Goal: Task Accomplishment & Management: Manage account settings

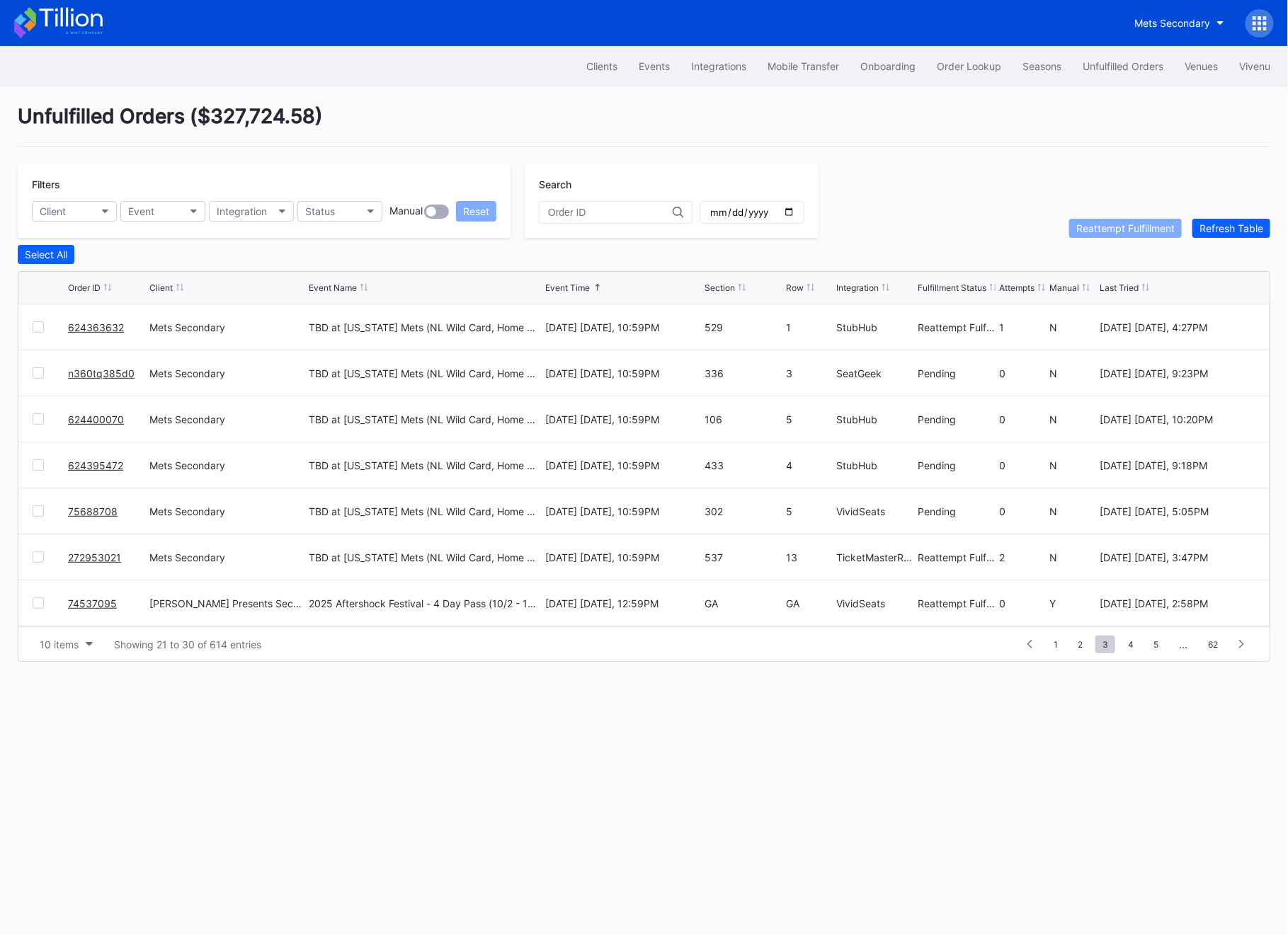
scroll to position [138, 0]
click at [964, 75] on button "Order Lookup" at bounding box center [969, 67] width 86 height 26
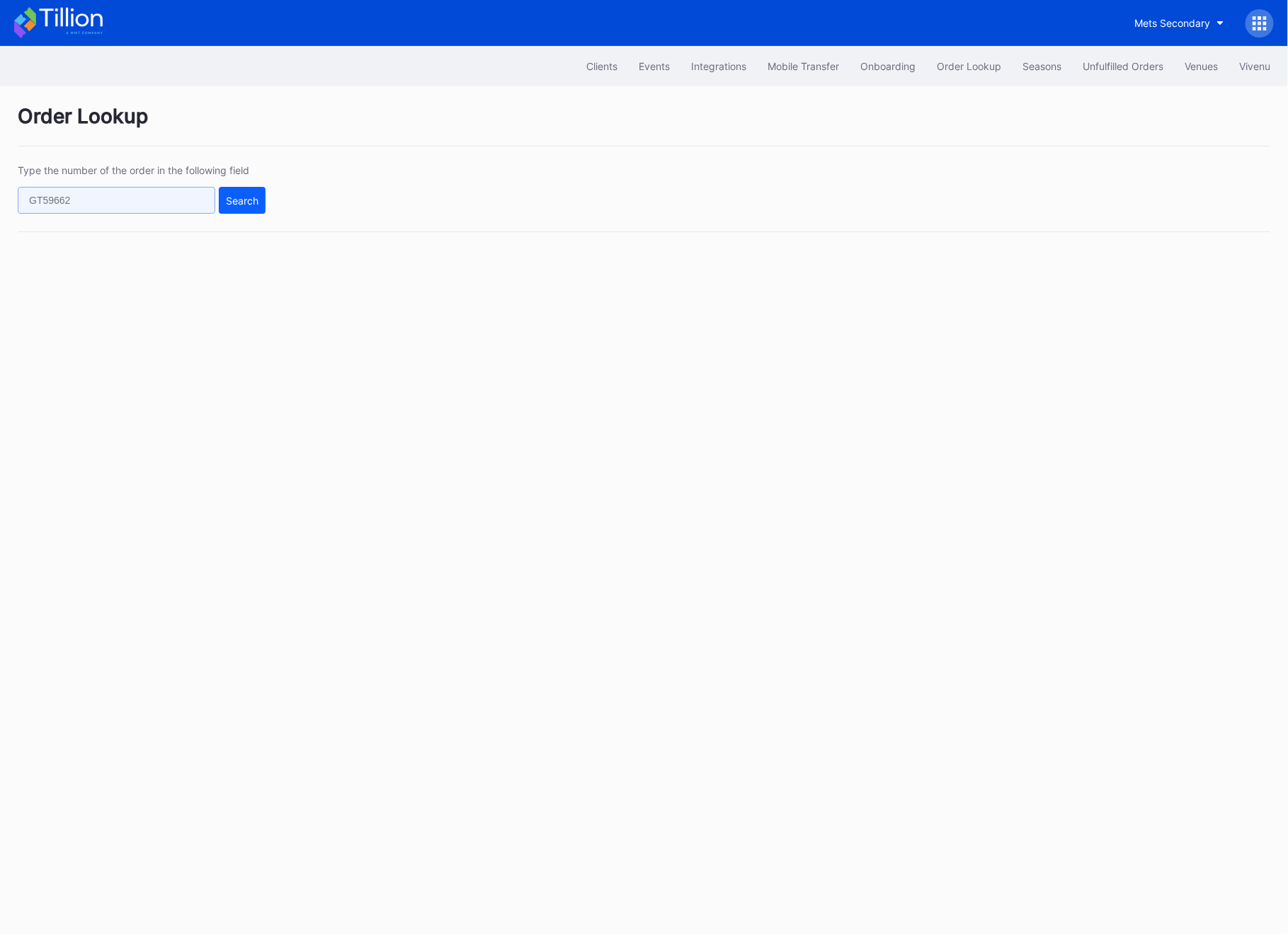
click at [175, 199] on input "text" at bounding box center [116, 200] width 198 height 27
paste input "386331953"
click at [269, 199] on div "Type the number of the order in the following field 386331953 Search" at bounding box center [644, 198] width 1253 height 68
click at [254, 199] on div "Search" at bounding box center [242, 200] width 33 height 12
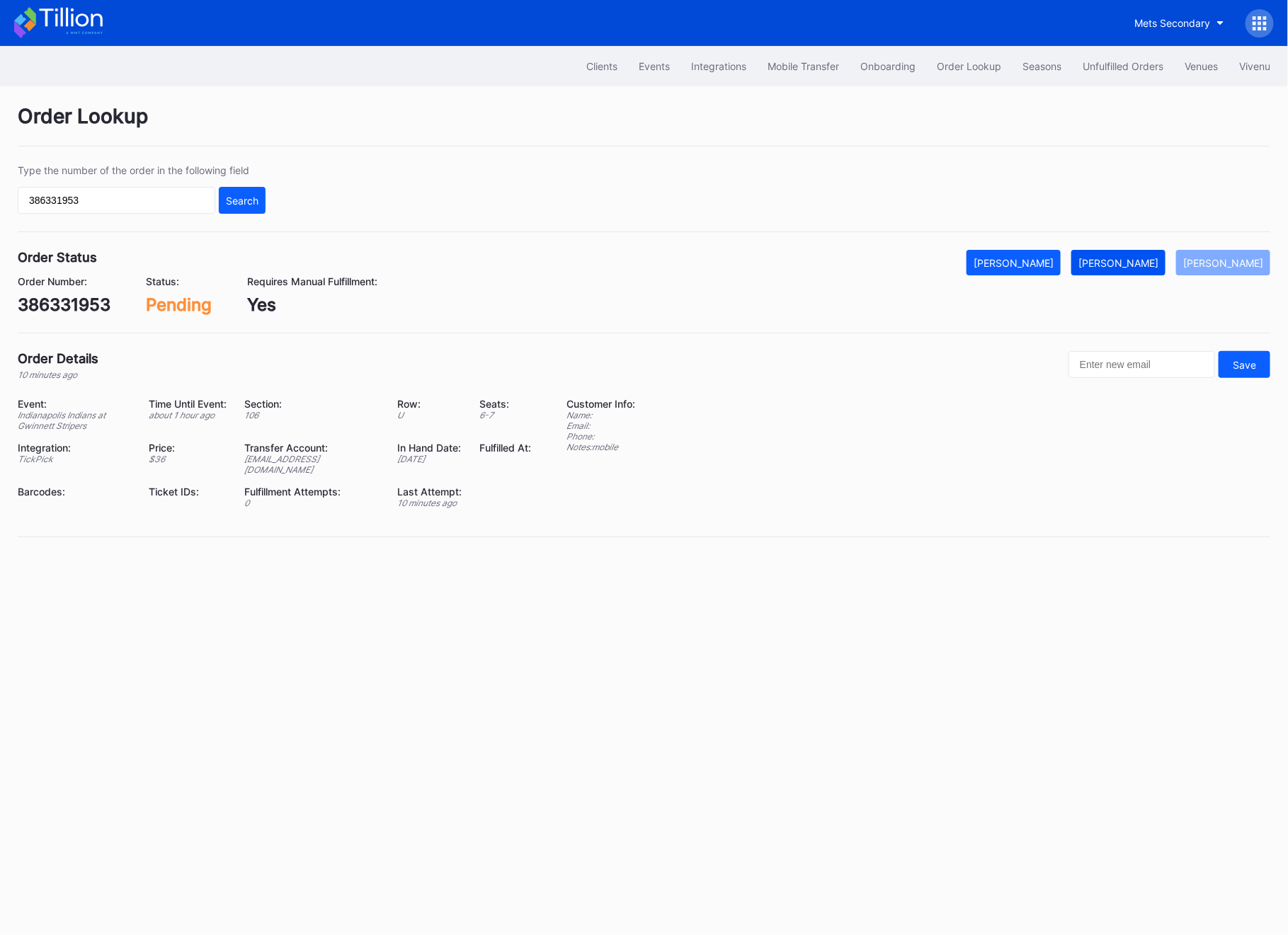
click at [1130, 271] on button "[PERSON_NAME]" at bounding box center [1118, 263] width 94 height 26
click at [50, 307] on div "386331953" at bounding box center [64, 305] width 93 height 20
copy div "386331953"
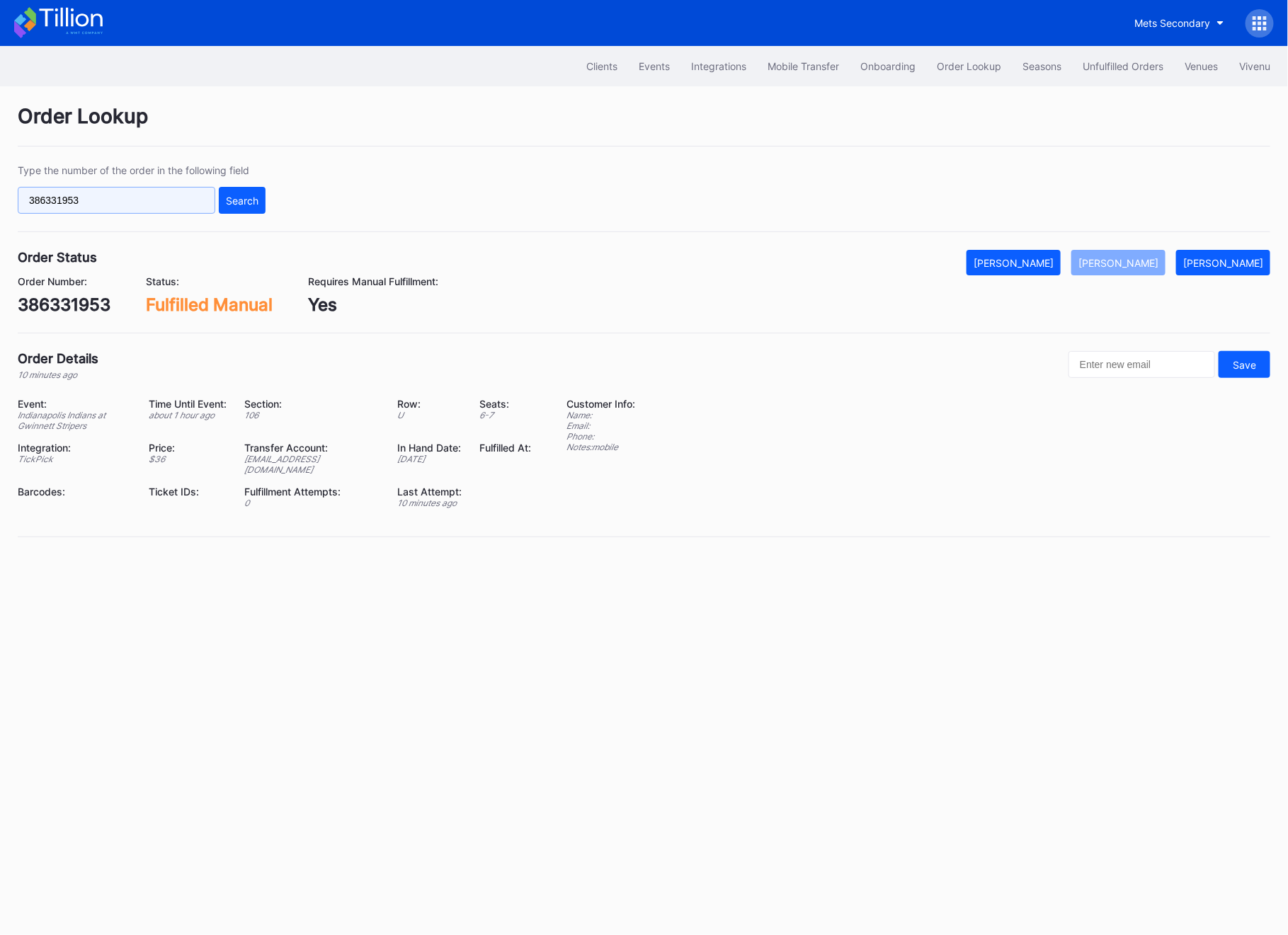
click at [103, 209] on input "386331953" at bounding box center [116, 200] width 198 height 27
paste input "170041305"
click at [236, 201] on div "Search" at bounding box center [242, 200] width 33 height 12
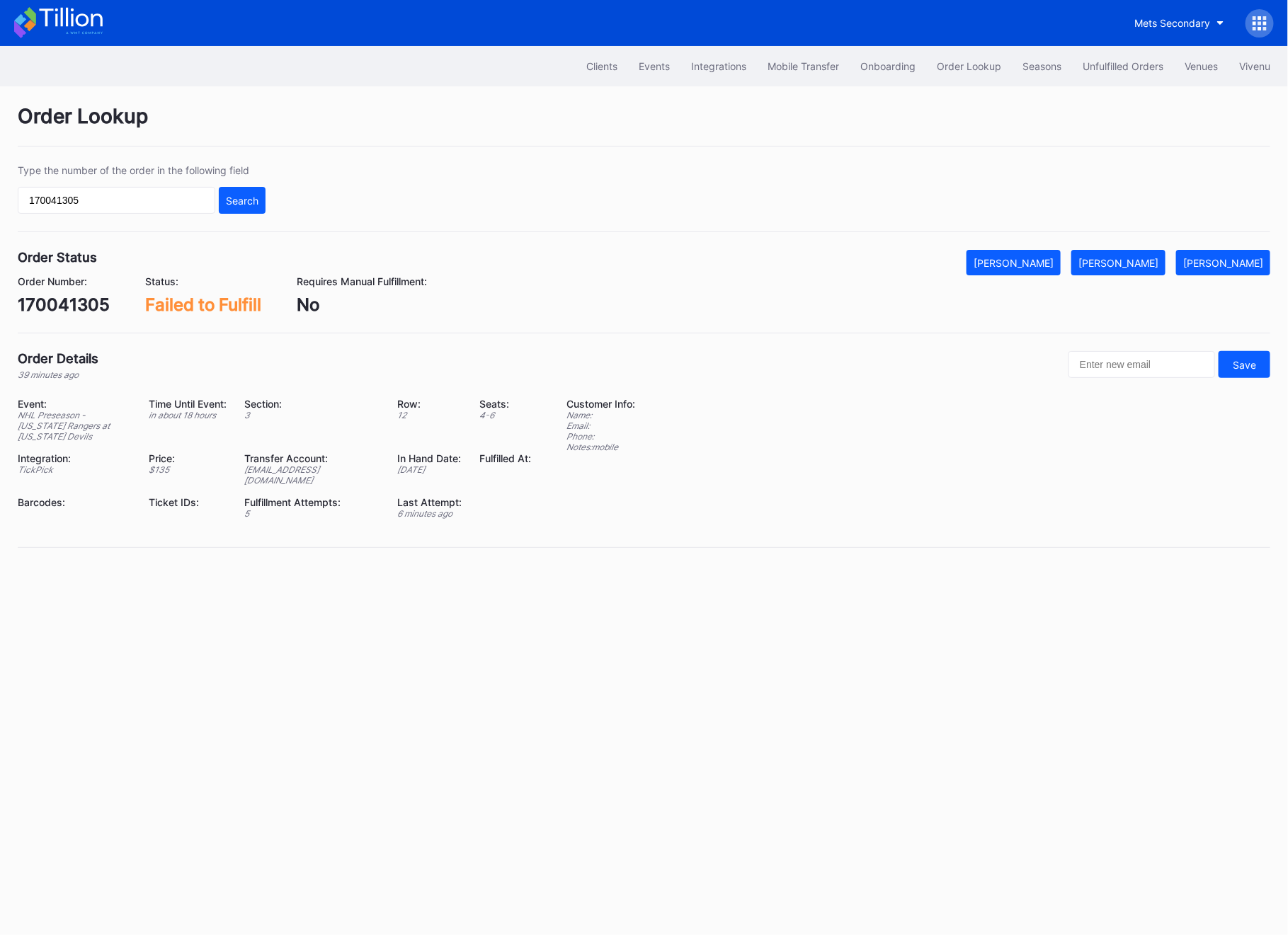
click at [72, 301] on div "170041305" at bounding box center [64, 305] width 92 height 20
copy div "170041305"
click at [179, 217] on div "Type the number of the order in the following field 170041305 Search" at bounding box center [644, 198] width 1253 height 68
click at [178, 208] on input "170041305" at bounding box center [116, 200] width 198 height 27
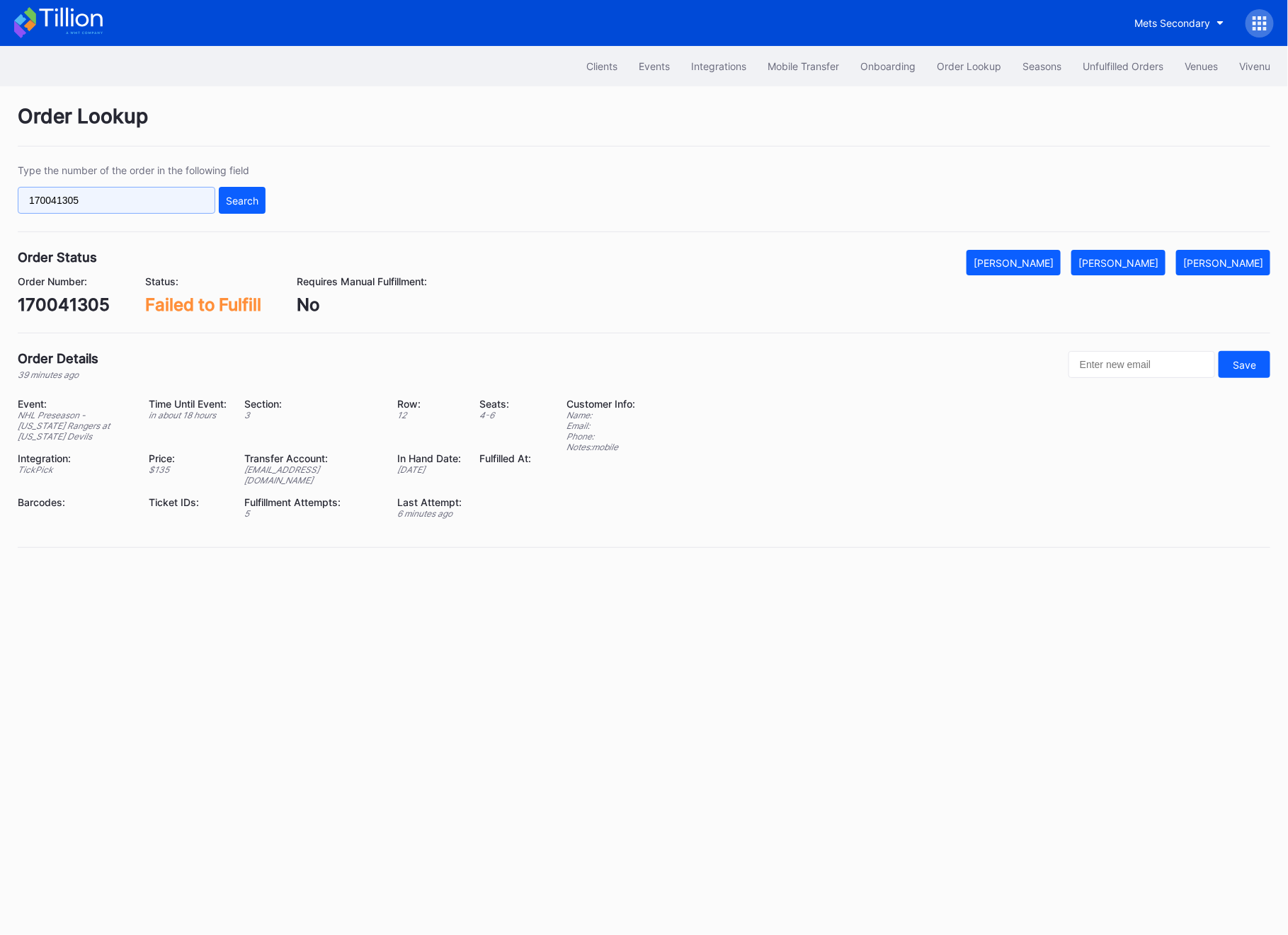
click at [178, 208] on input "170041305" at bounding box center [116, 200] width 198 height 27
paste input "624490026"
type input "624490026"
click at [233, 210] on button "Search" at bounding box center [242, 200] width 47 height 27
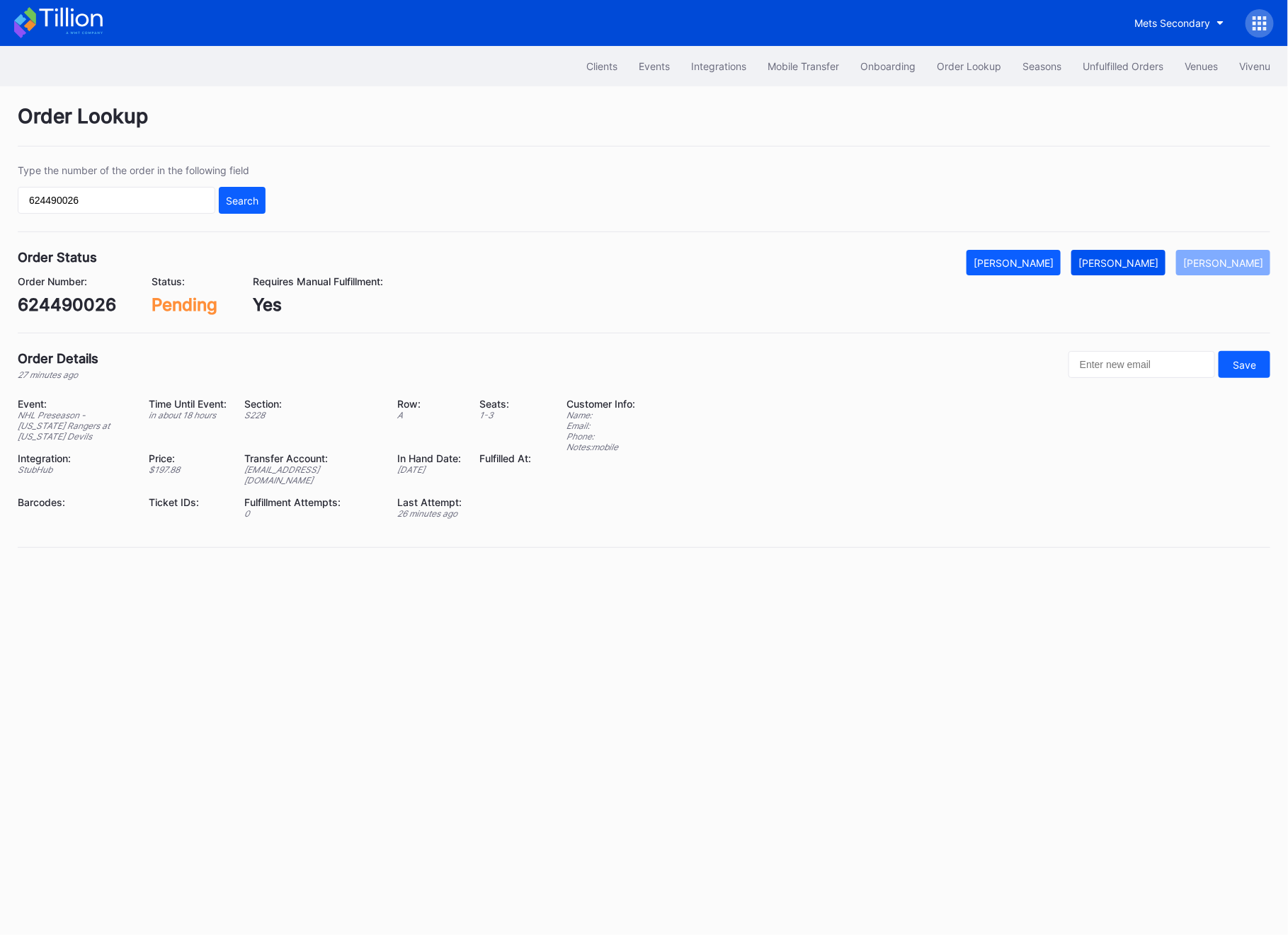
click at [1140, 268] on div "[PERSON_NAME]" at bounding box center [1118, 263] width 80 height 12
click at [1086, 56] on button "Unfulfilled Orders" at bounding box center [1123, 67] width 102 height 26
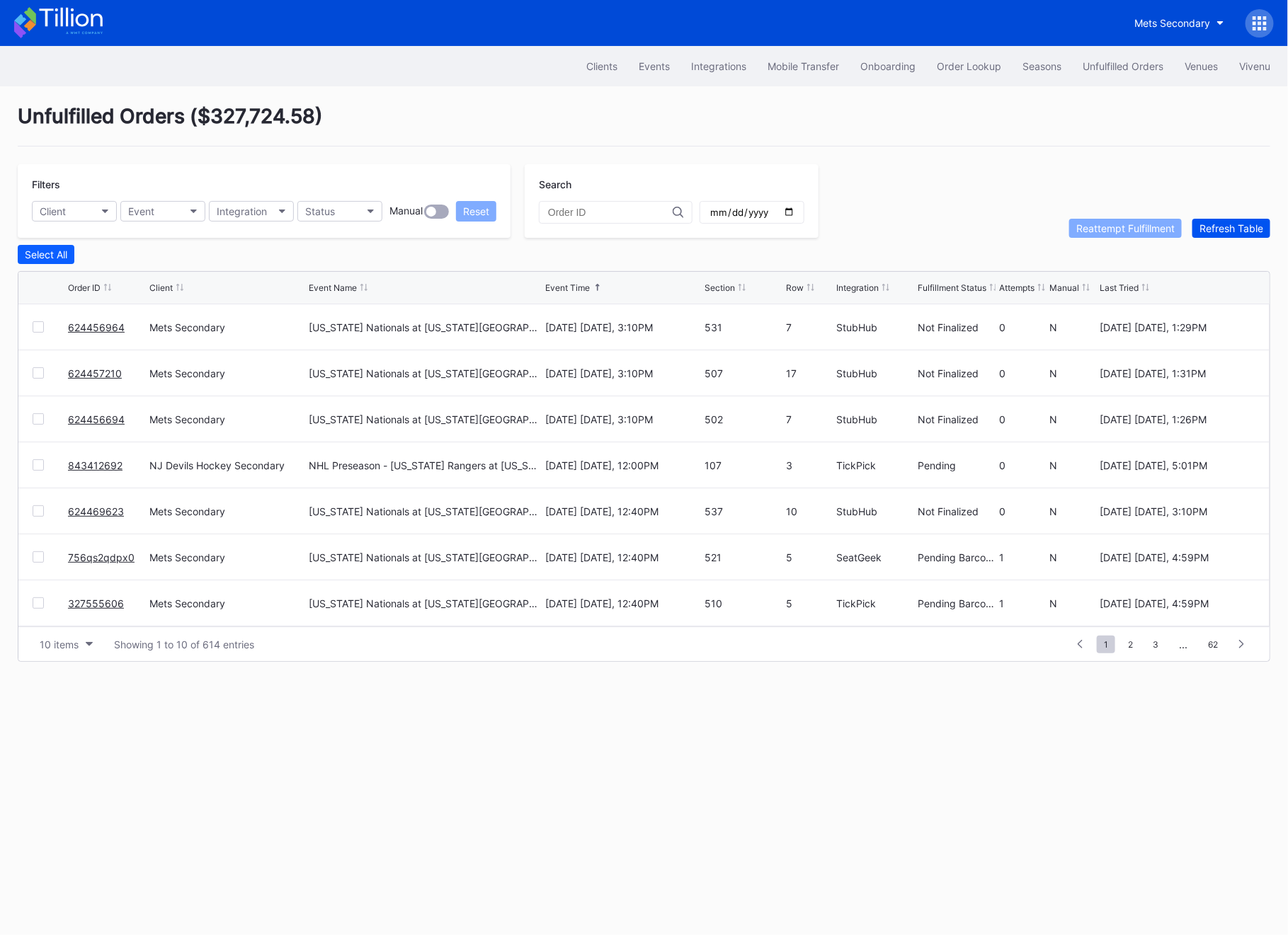
click at [1229, 229] on div "Refresh Table" at bounding box center [1231, 228] width 64 height 12
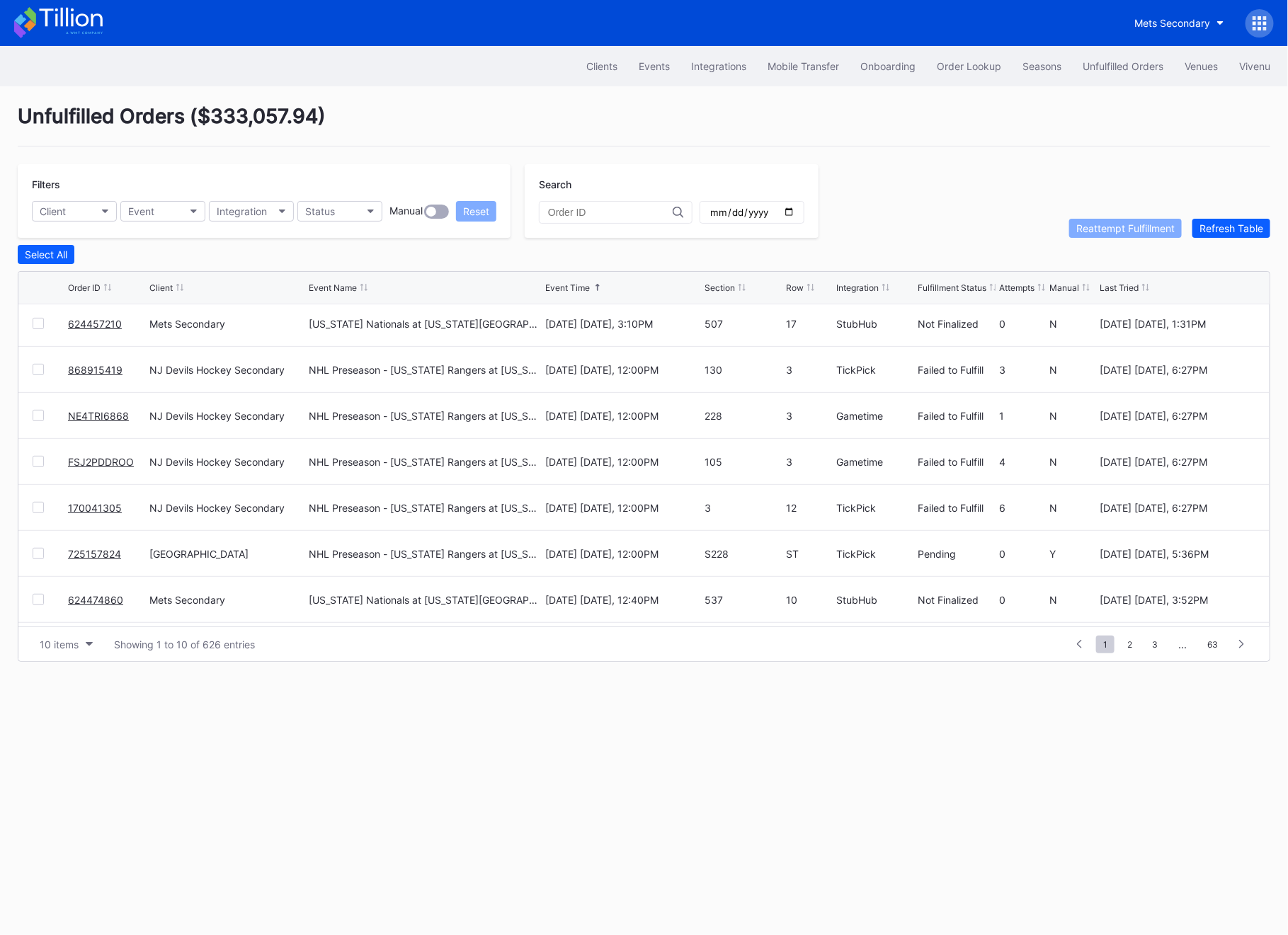
scroll to position [97, 0]
click at [105, 370] on link "868915419" at bounding box center [95, 369] width 55 height 12
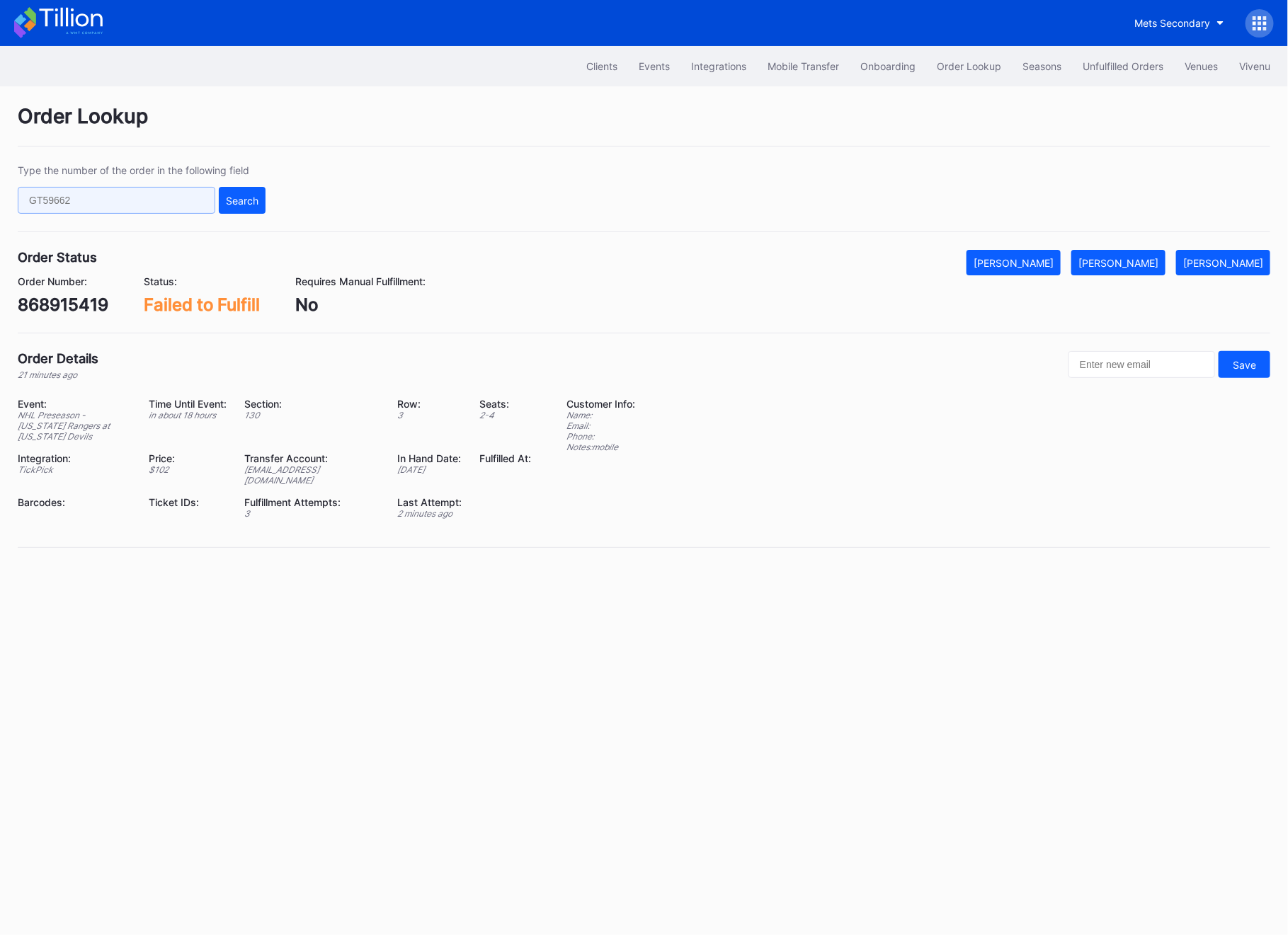
click at [114, 198] on input "text" at bounding box center [116, 200] width 198 height 27
paste input "725157824"
type input "725157824"
click at [246, 200] on div "Search" at bounding box center [242, 200] width 33 height 12
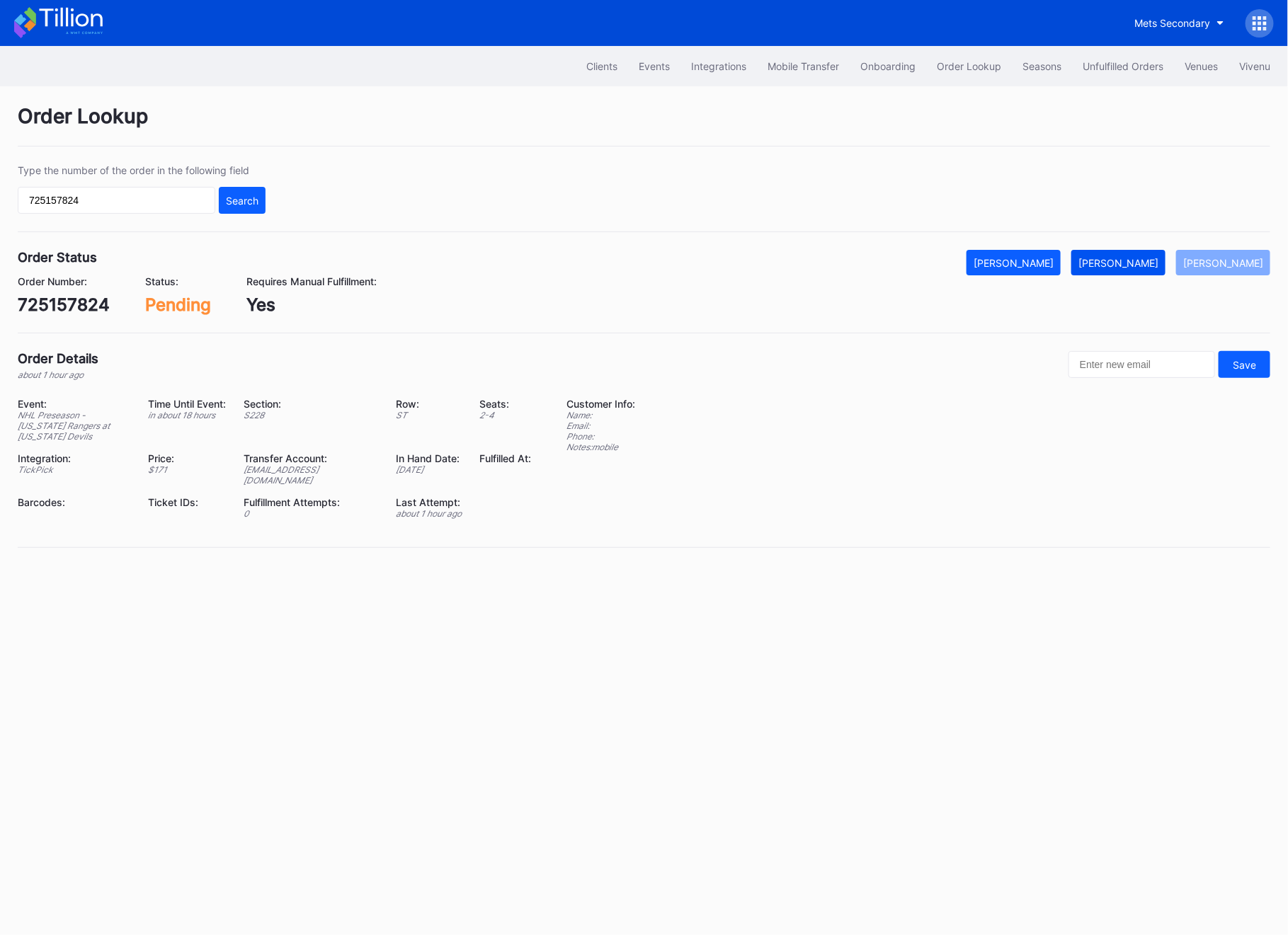
click at [1150, 269] on button "[PERSON_NAME]" at bounding box center [1118, 263] width 94 height 26
click at [1124, 74] on button "Unfulfilled Orders" at bounding box center [1123, 67] width 102 height 26
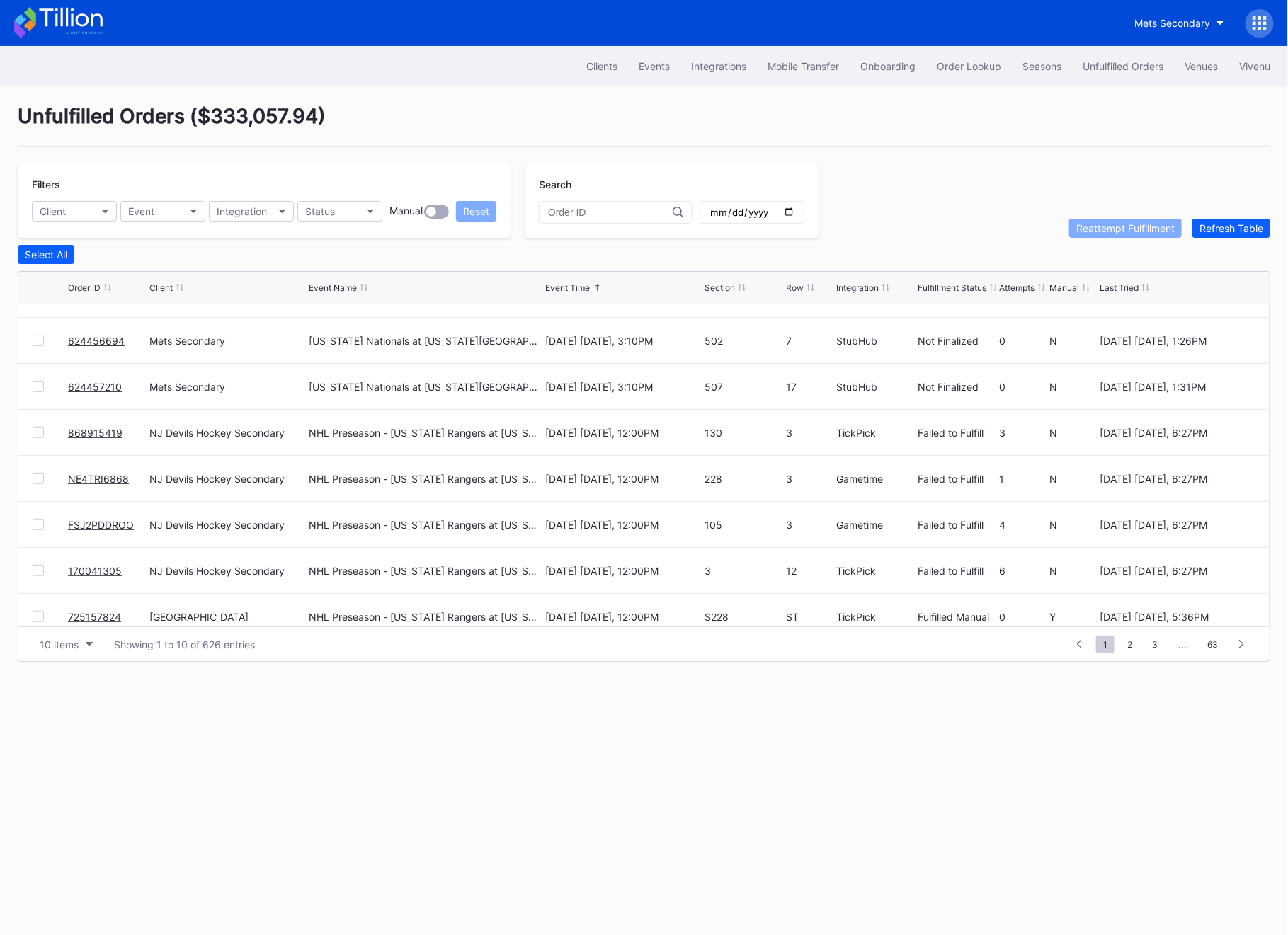
scroll to position [39, 0]
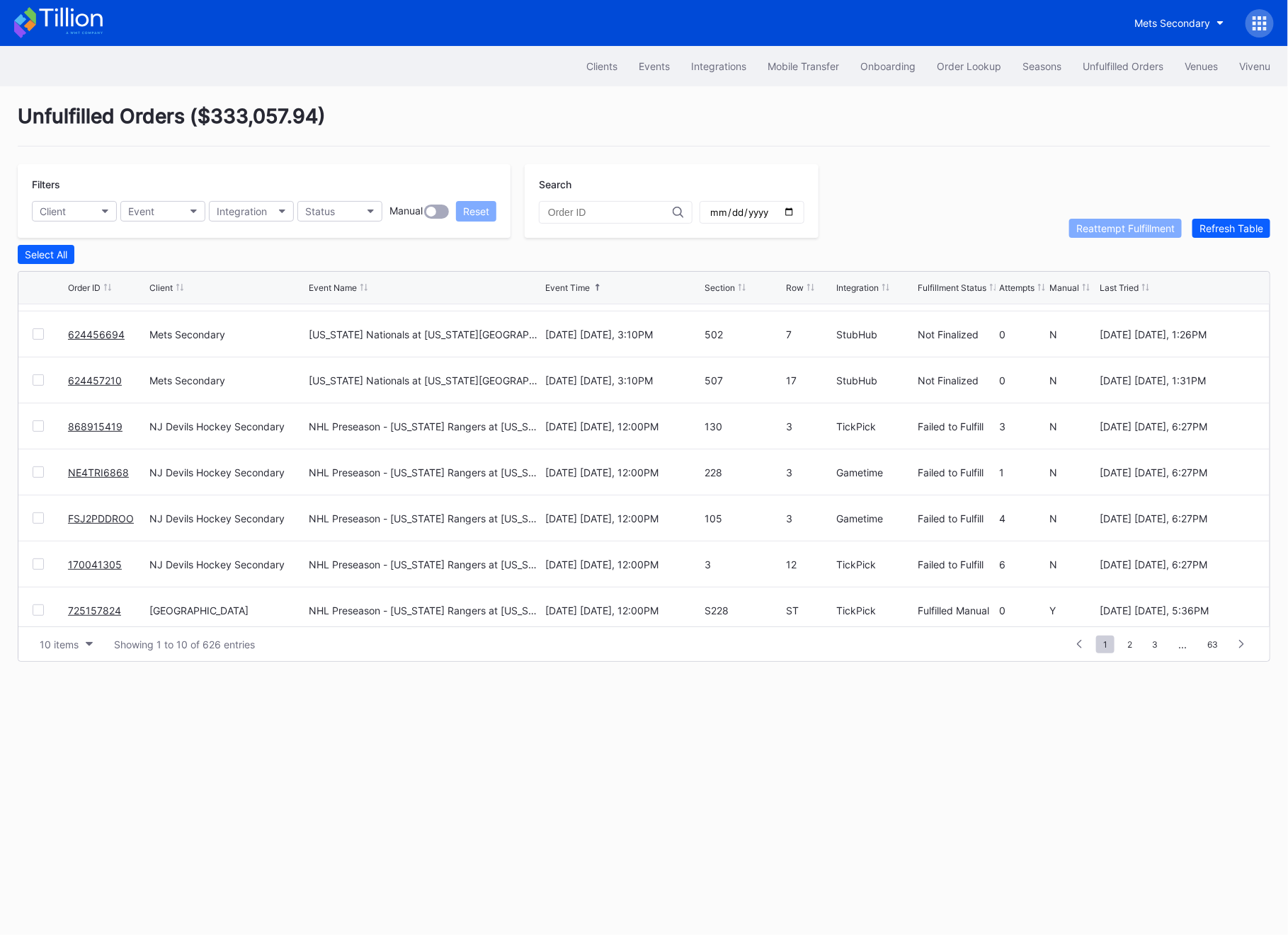
click at [40, 516] on div at bounding box center [38, 518] width 11 height 11
click at [38, 555] on div "170041305 NJ Devils Hockey Secondary NHL Preseason - [US_STATE] Rangers at [US_…" at bounding box center [644, 564] width 1251 height 46
click at [39, 560] on div at bounding box center [38, 564] width 11 height 11
click at [1149, 222] on div "Reattempt Fulfillment" at bounding box center [1126, 228] width 99 height 12
click at [89, 471] on link "NE4TRI6868" at bounding box center [98, 473] width 61 height 12
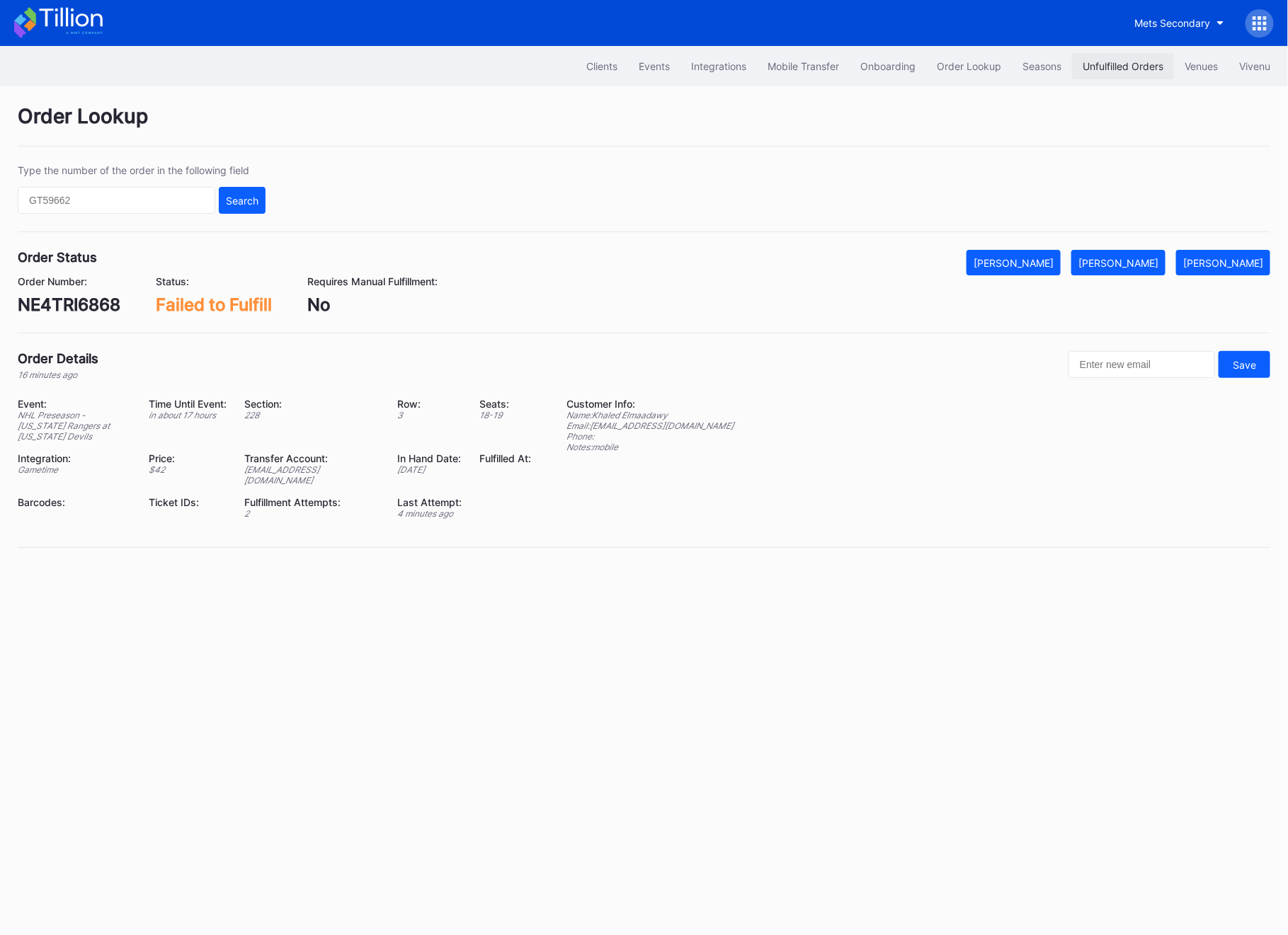
click at [1101, 64] on div "Unfulfilled Orders" at bounding box center [1123, 66] width 80 height 12
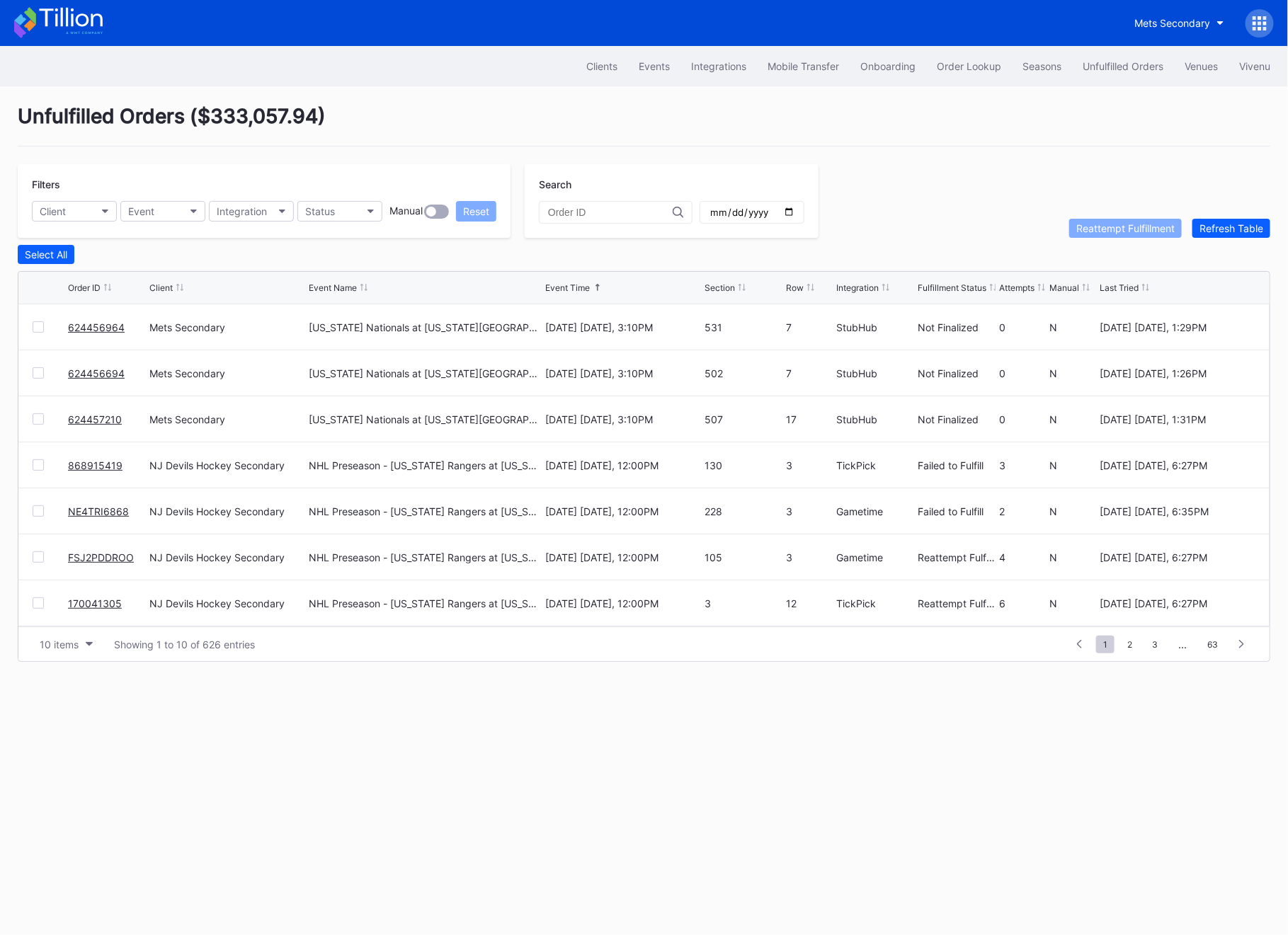
click at [38, 510] on div at bounding box center [38, 511] width 11 height 11
click at [1128, 231] on div "Reattempt Fulfillment" at bounding box center [1126, 228] width 99 height 12
click at [97, 459] on link "868915419" at bounding box center [95, 465] width 55 height 12
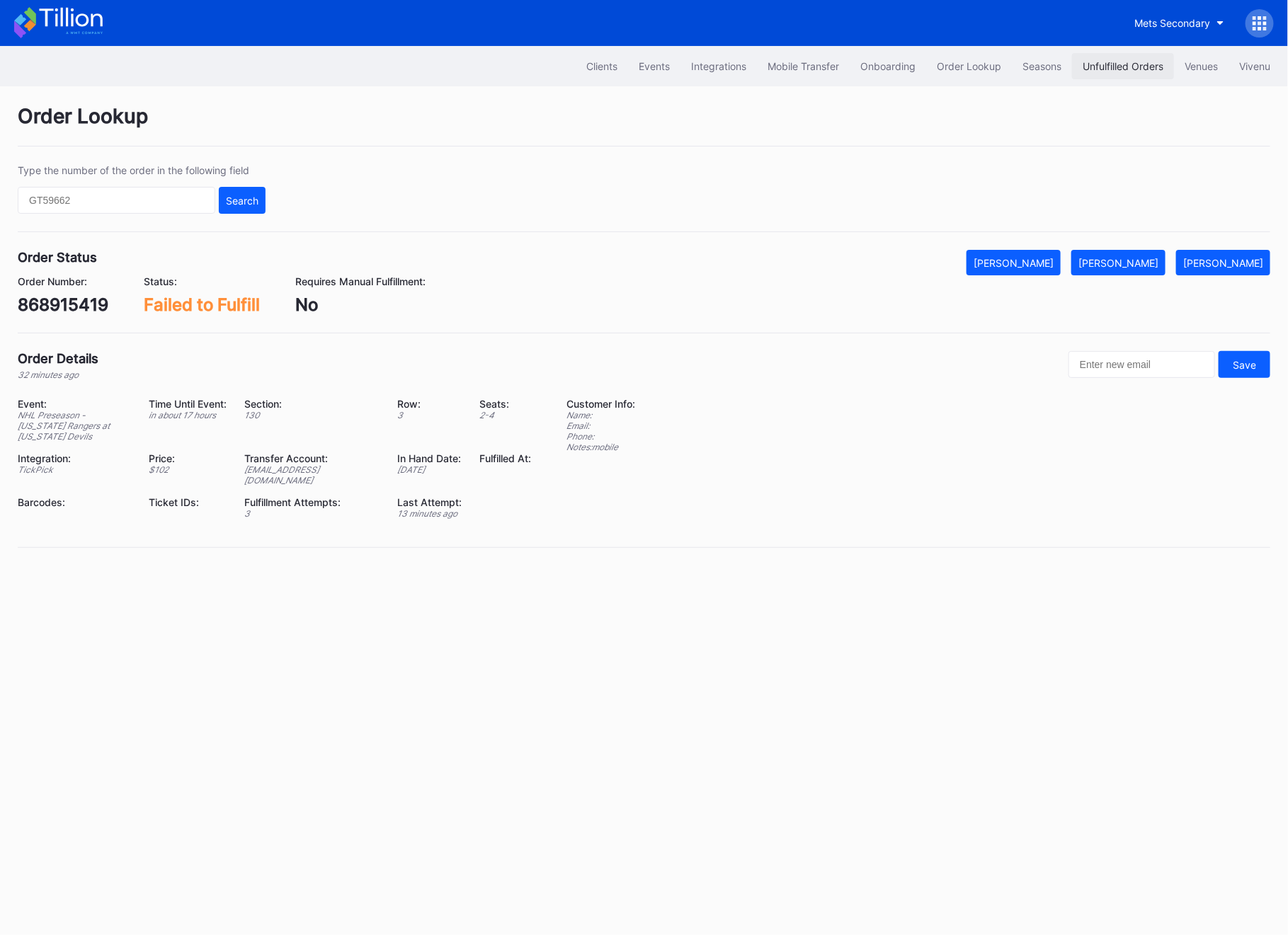
click at [1117, 58] on button "Unfulfilled Orders" at bounding box center [1123, 67] width 102 height 26
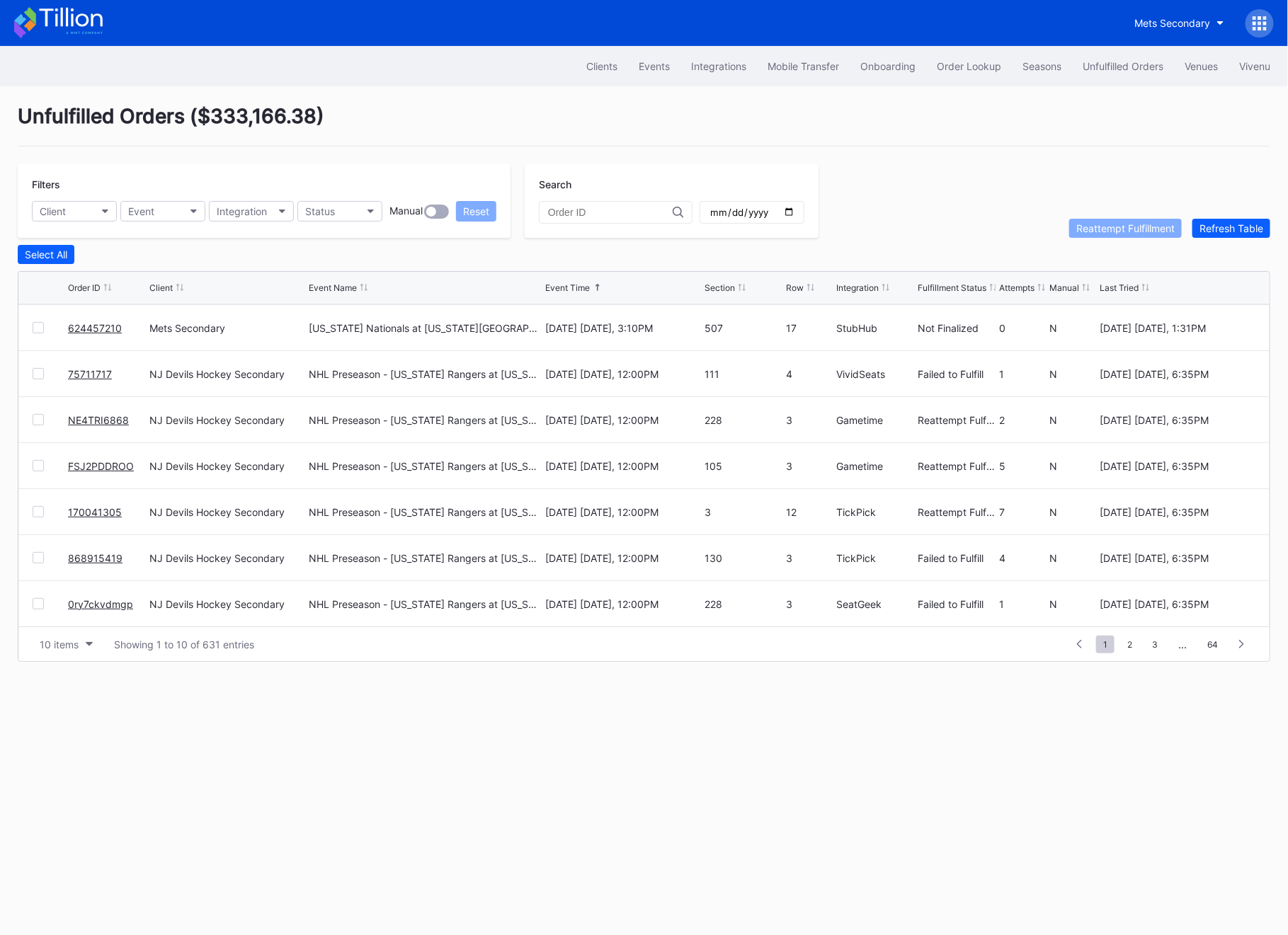
scroll to position [138, 0]
click at [97, 509] on link "868915419" at bounding box center [95, 512] width 55 height 12
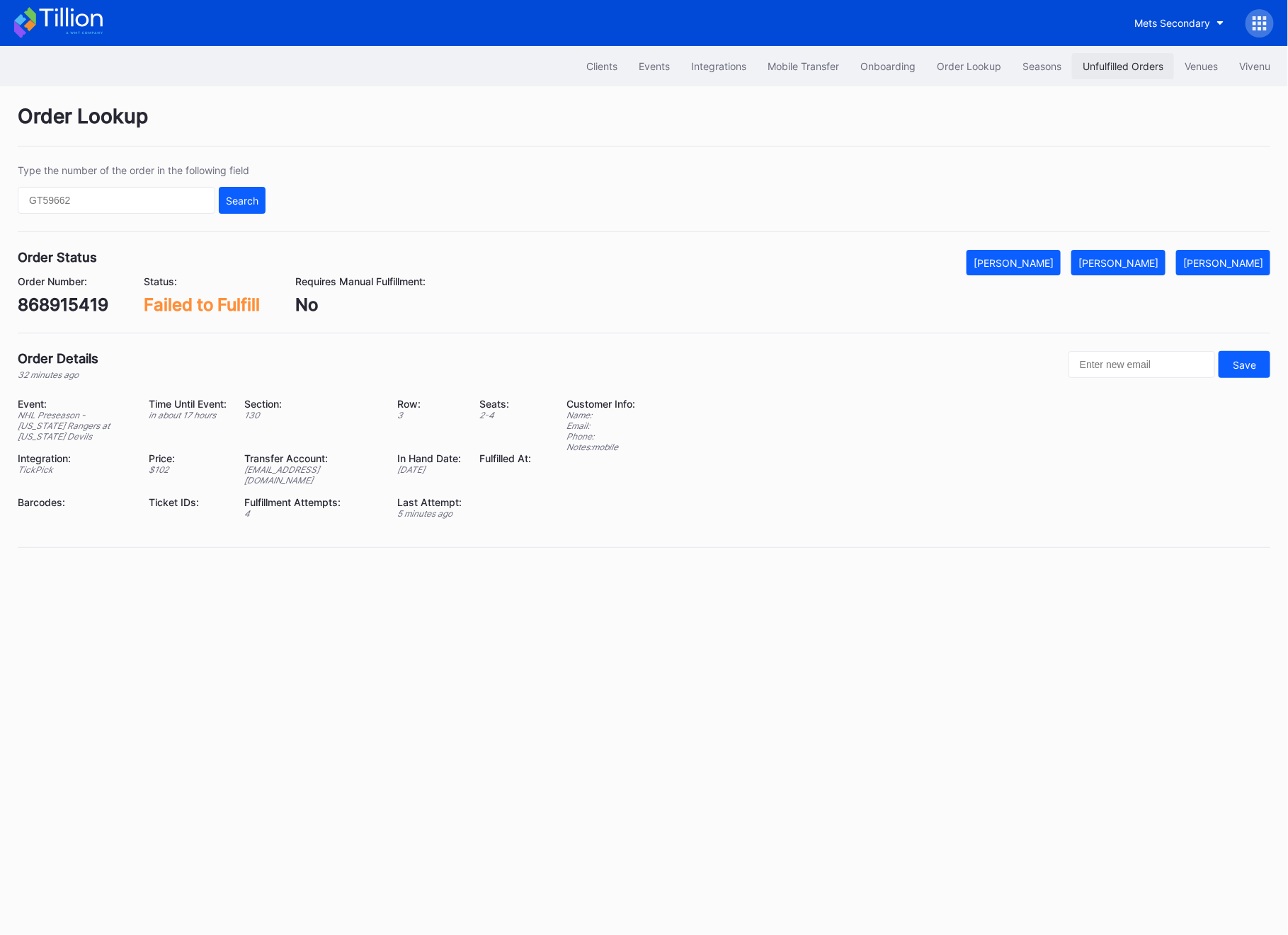
click at [1111, 70] on div "Unfulfilled Orders" at bounding box center [1123, 66] width 80 height 12
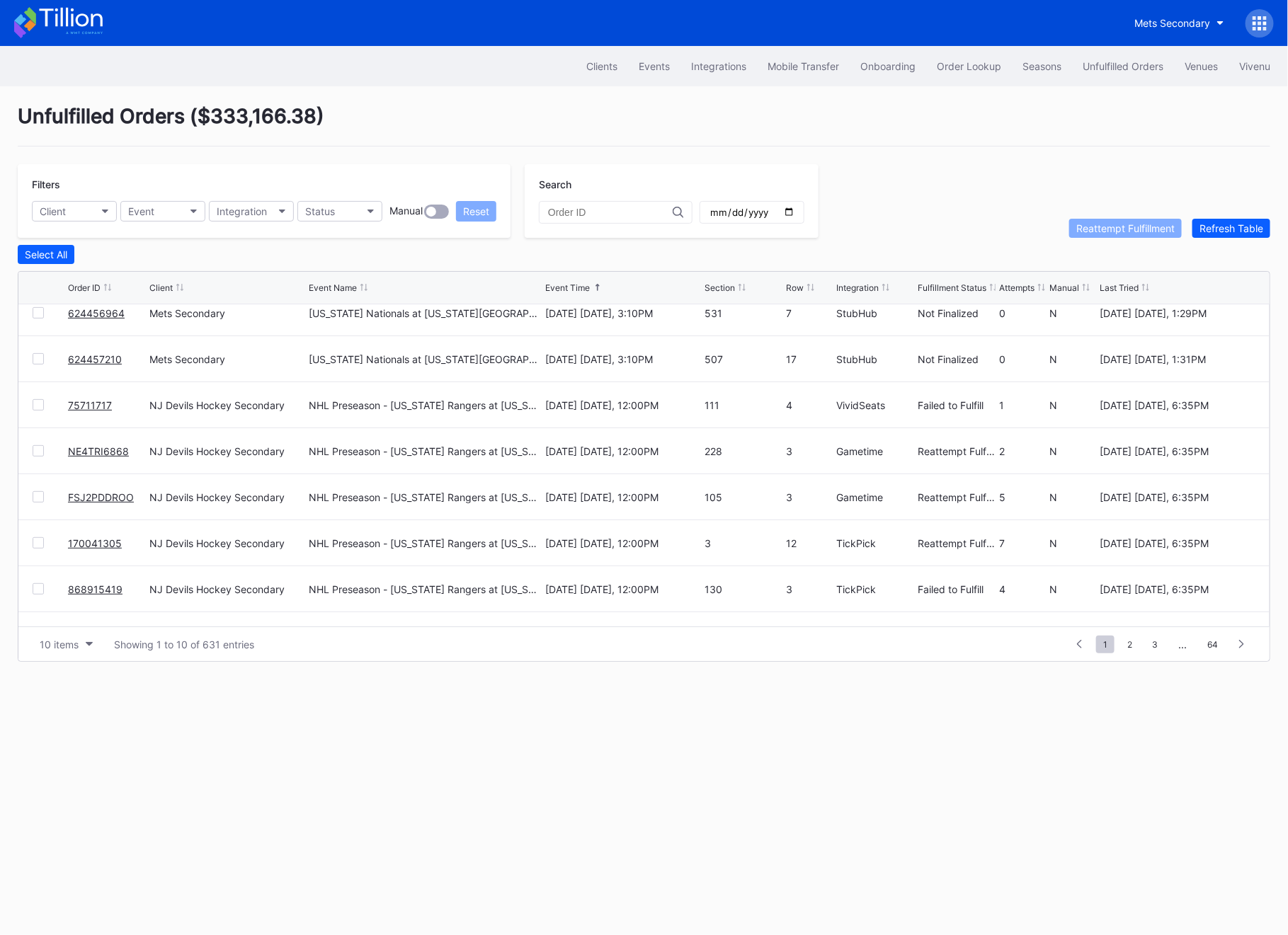
scroll to position [68, 0]
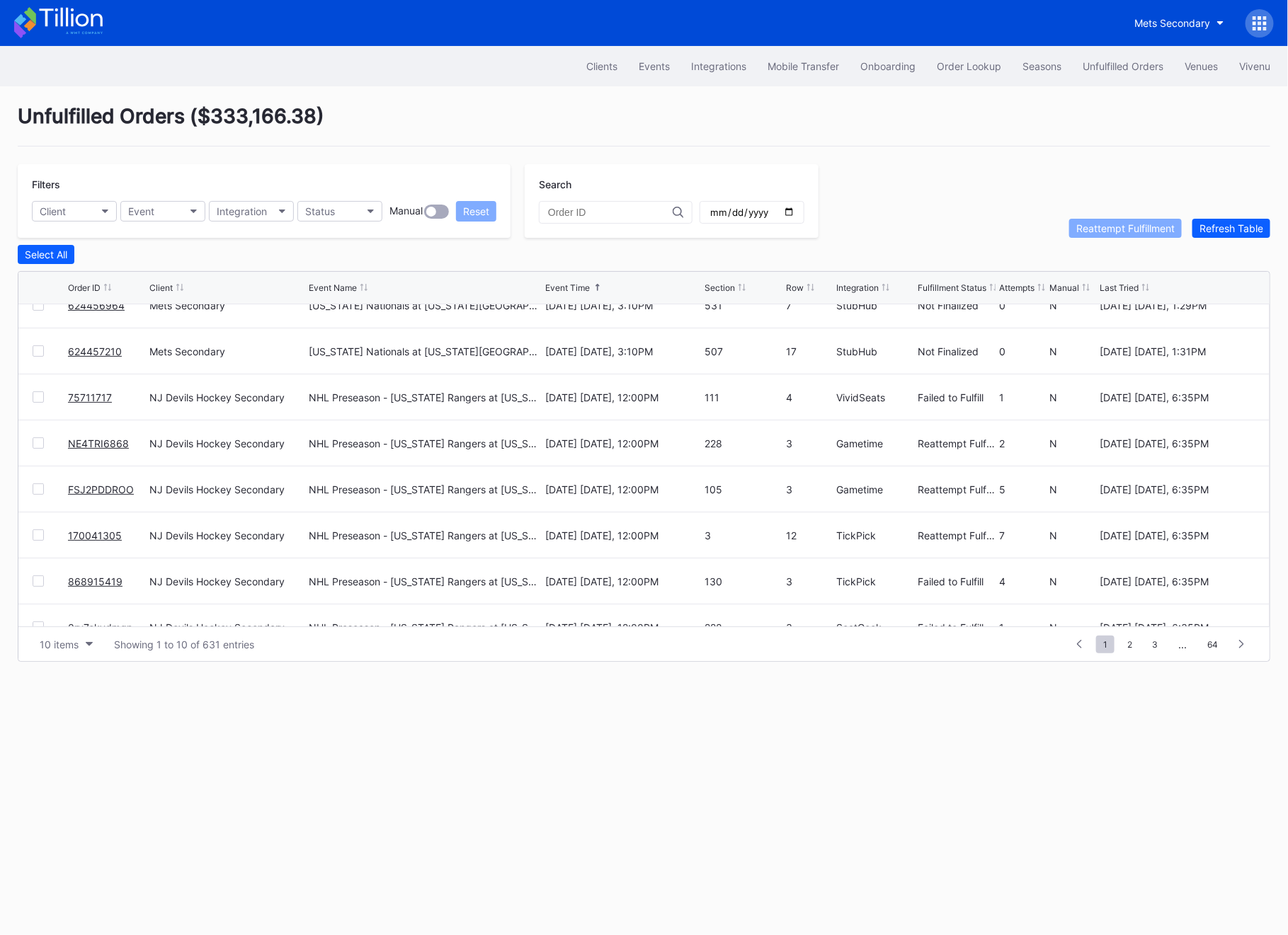
click at [40, 582] on div at bounding box center [38, 581] width 11 height 11
click at [1167, 231] on div "Reattempt Fulfillment" at bounding box center [1126, 228] width 99 height 12
click at [43, 397] on div at bounding box center [50, 397] width 35 height 11
click at [37, 397] on div at bounding box center [38, 397] width 11 height 11
click at [1145, 228] on div "Reattempt Fulfillment" at bounding box center [1126, 228] width 99 height 12
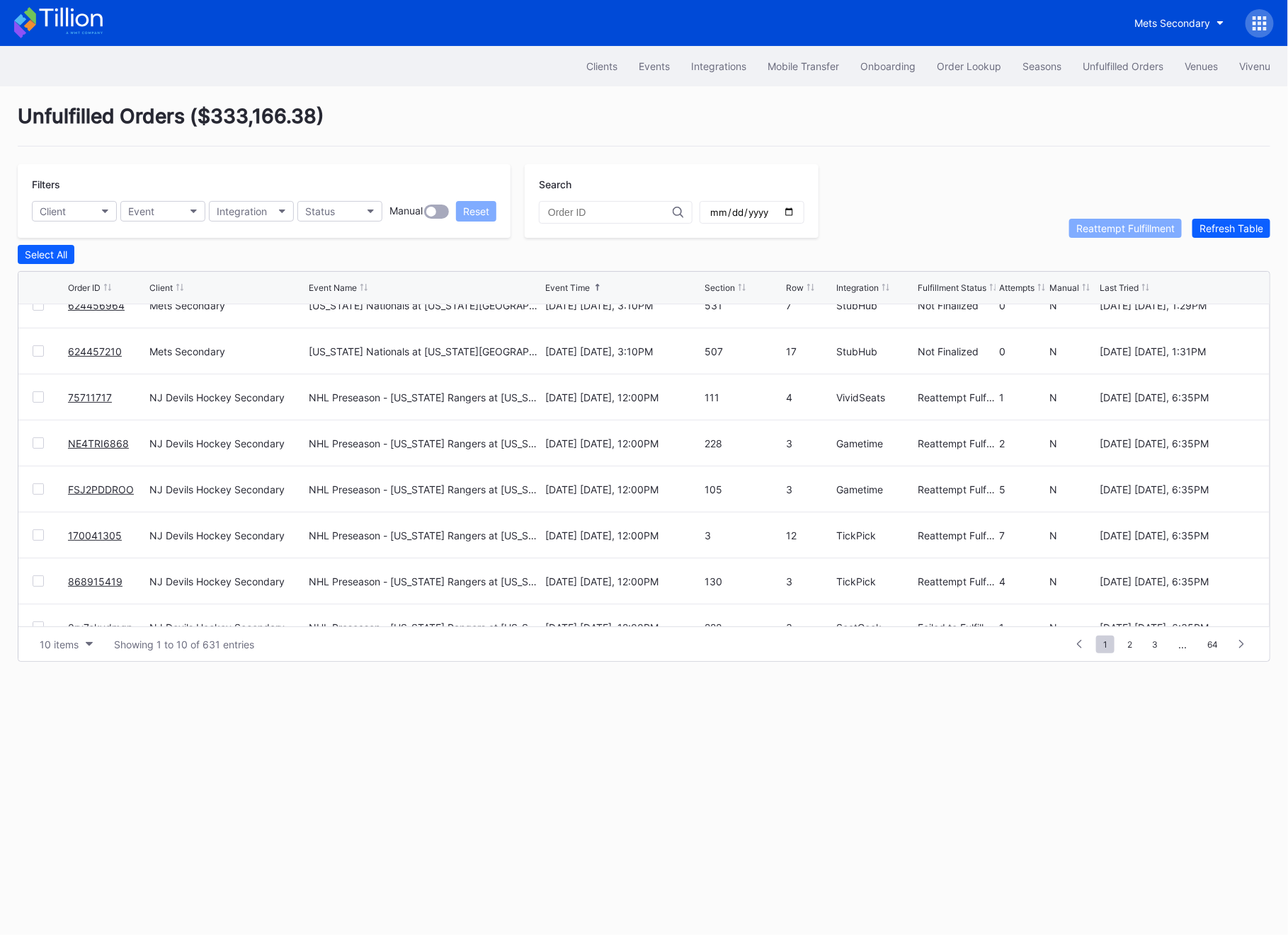
scroll to position [138, 0]
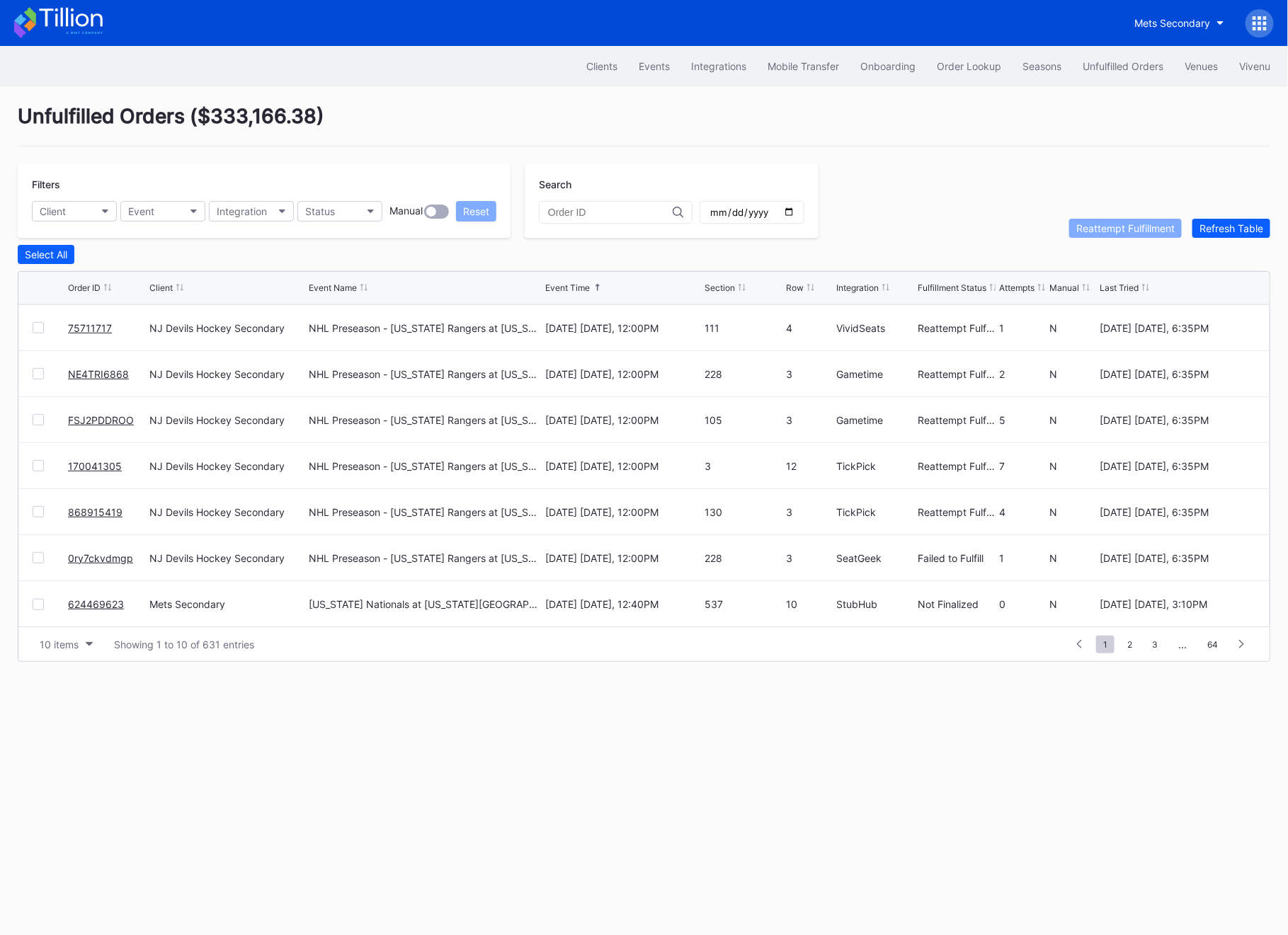
click at [112, 560] on link "0ry7ckvdmgp" at bounding box center [100, 558] width 65 height 12
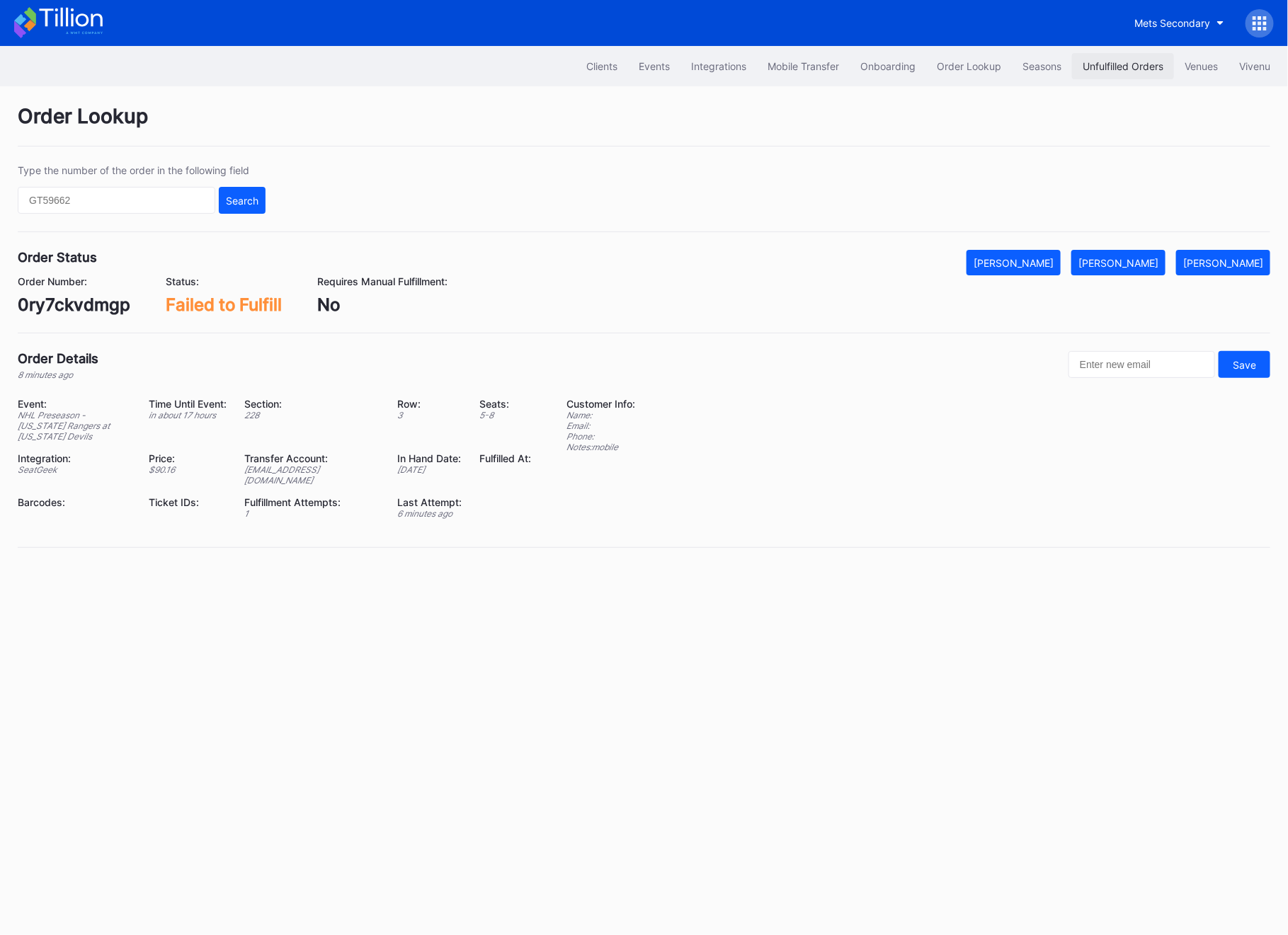
click at [1134, 75] on button "Unfulfilled Orders" at bounding box center [1123, 67] width 102 height 26
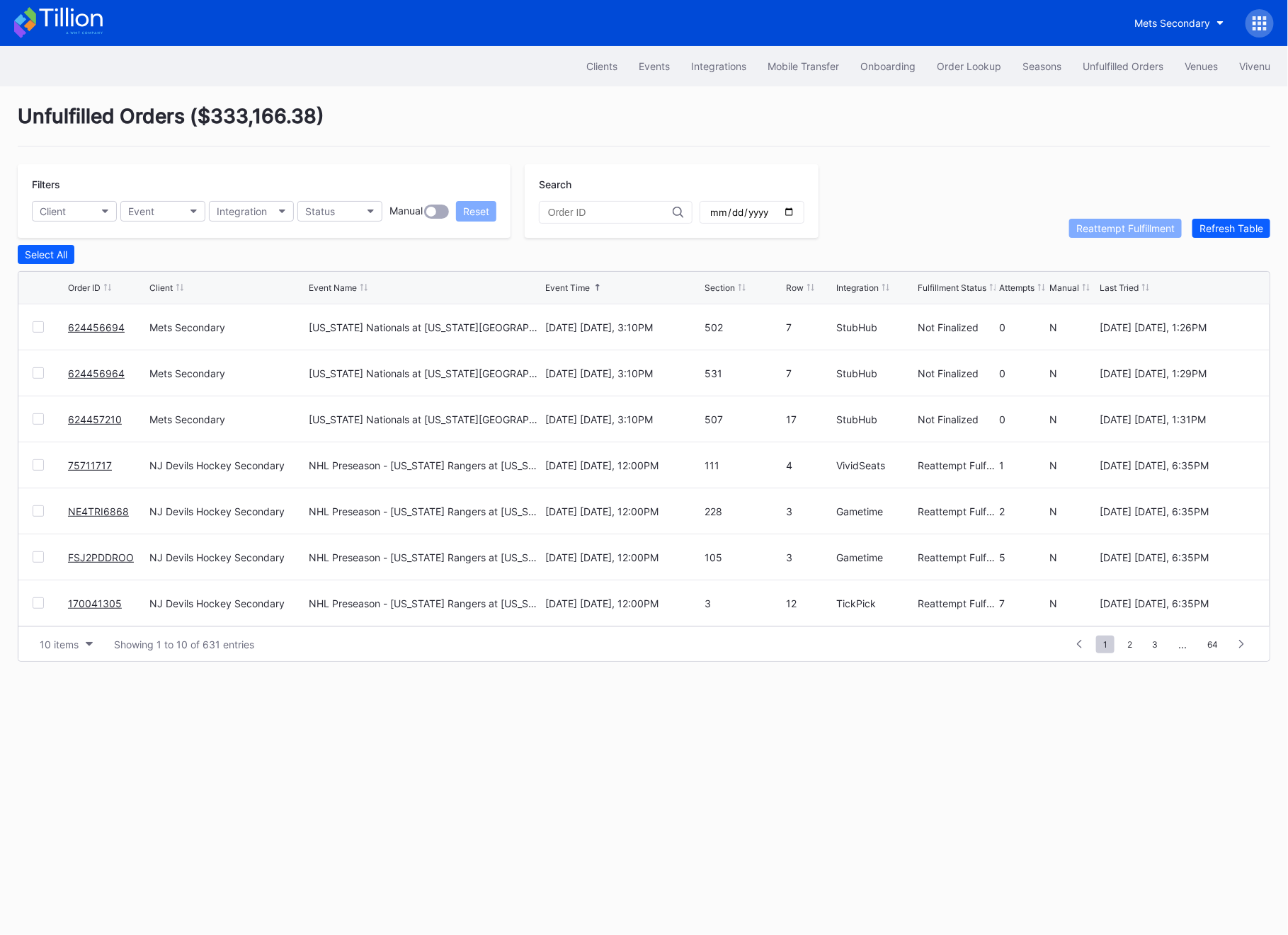
scroll to position [138, 0]
click at [45, 555] on div at bounding box center [50, 557] width 35 height 11
click at [42, 555] on div at bounding box center [38, 557] width 11 height 11
click at [1158, 219] on button "Reattempt Fulfillment" at bounding box center [1126, 228] width 113 height 19
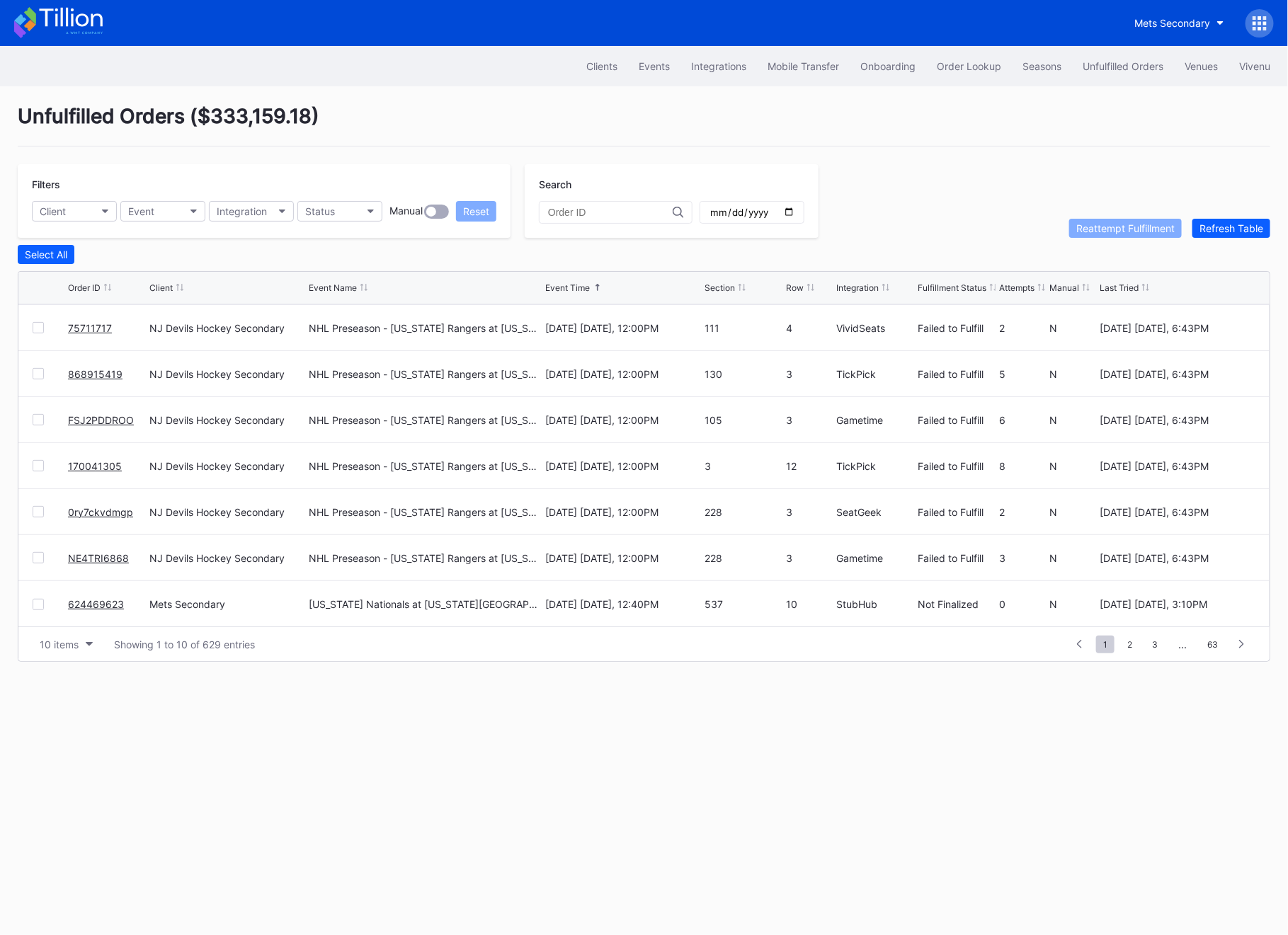
scroll to position [124, 0]
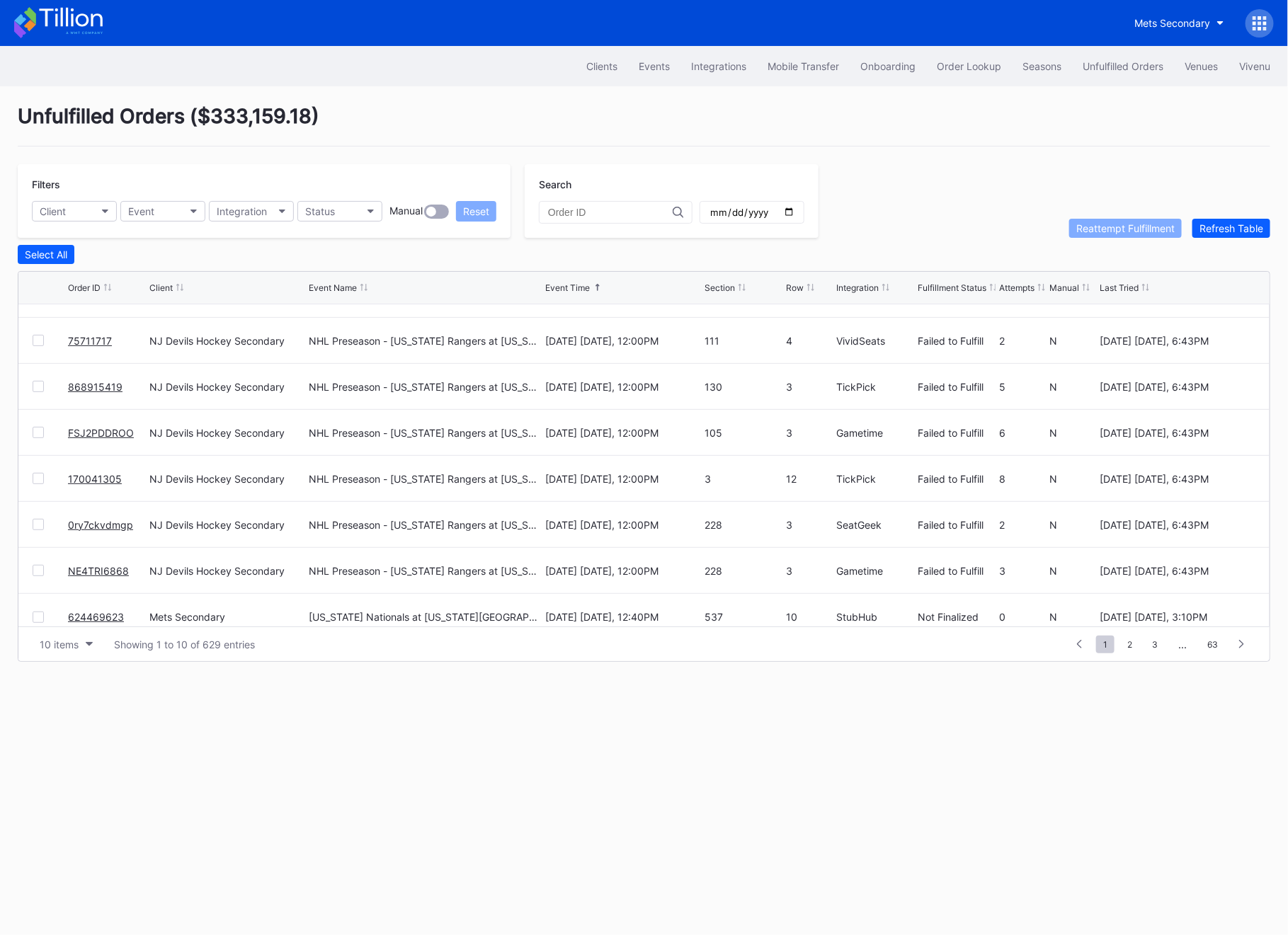
click at [35, 570] on div at bounding box center [38, 570] width 11 height 11
click at [37, 519] on div at bounding box center [38, 524] width 11 height 11
click at [37, 478] on div at bounding box center [38, 478] width 11 height 11
click at [34, 435] on div at bounding box center [38, 432] width 11 height 11
click at [41, 381] on div at bounding box center [38, 386] width 11 height 11
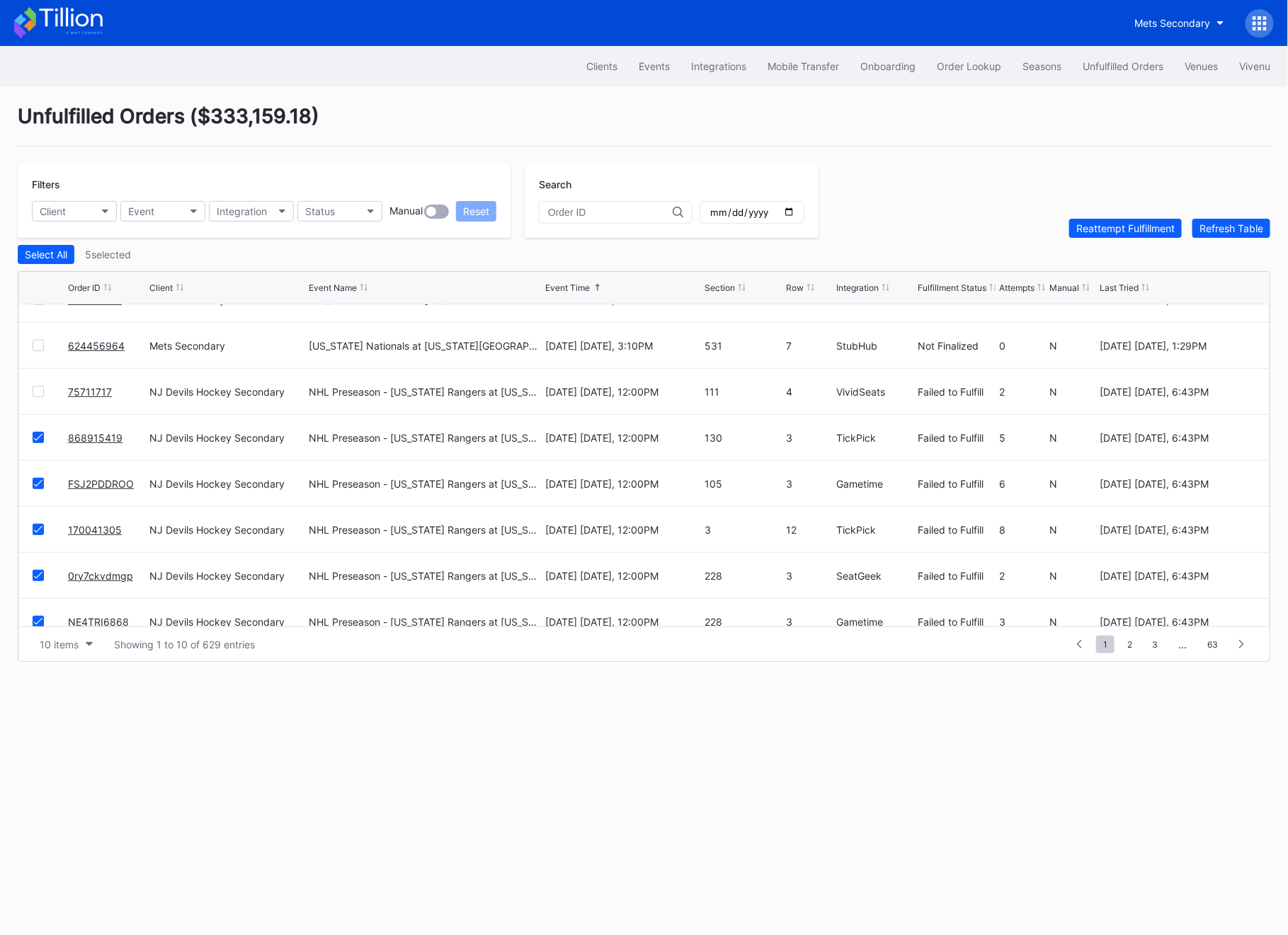
scroll to position [72, 0]
click at [39, 391] on div at bounding box center [38, 392] width 11 height 11
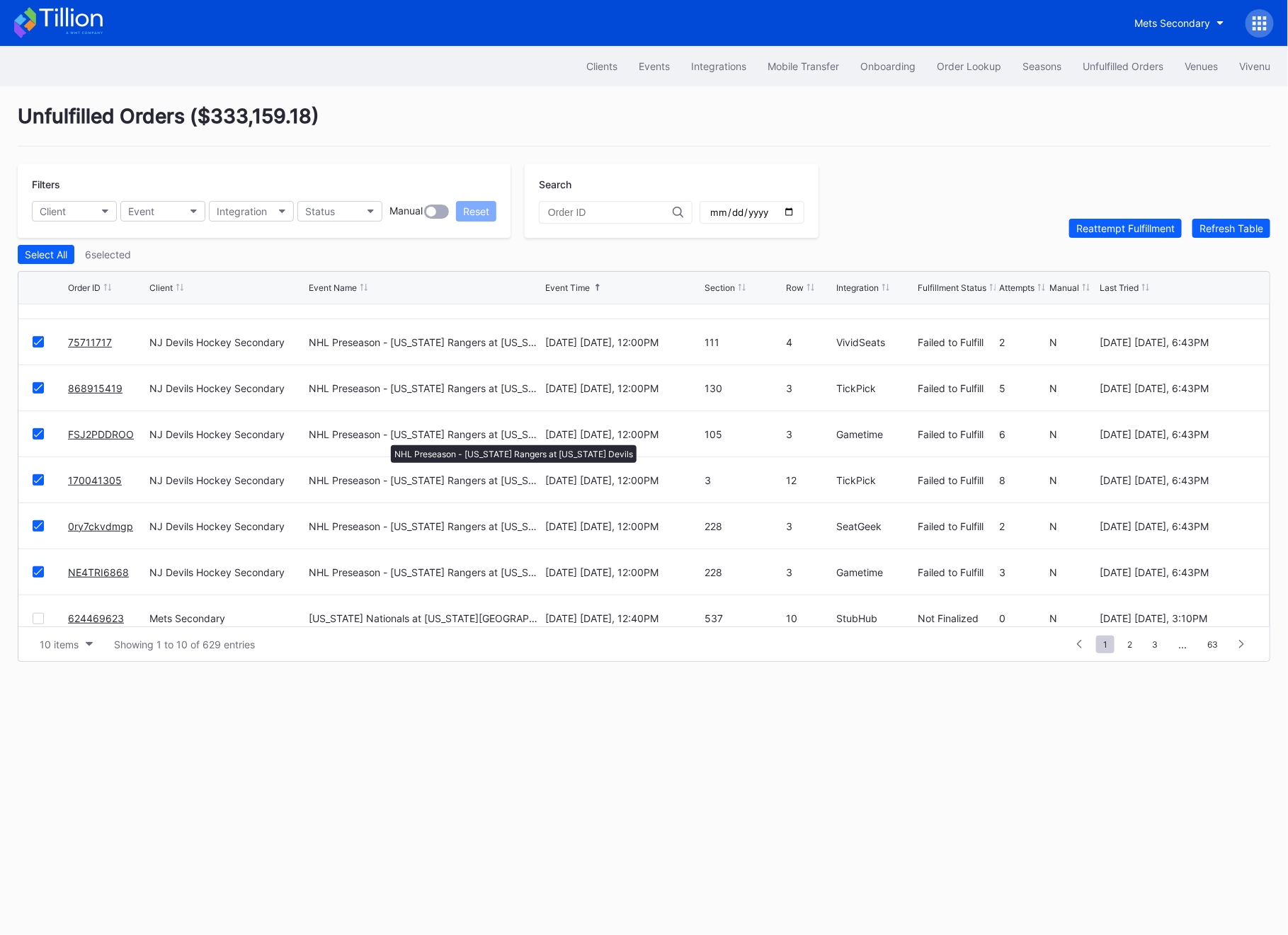
scroll to position [135, 0]
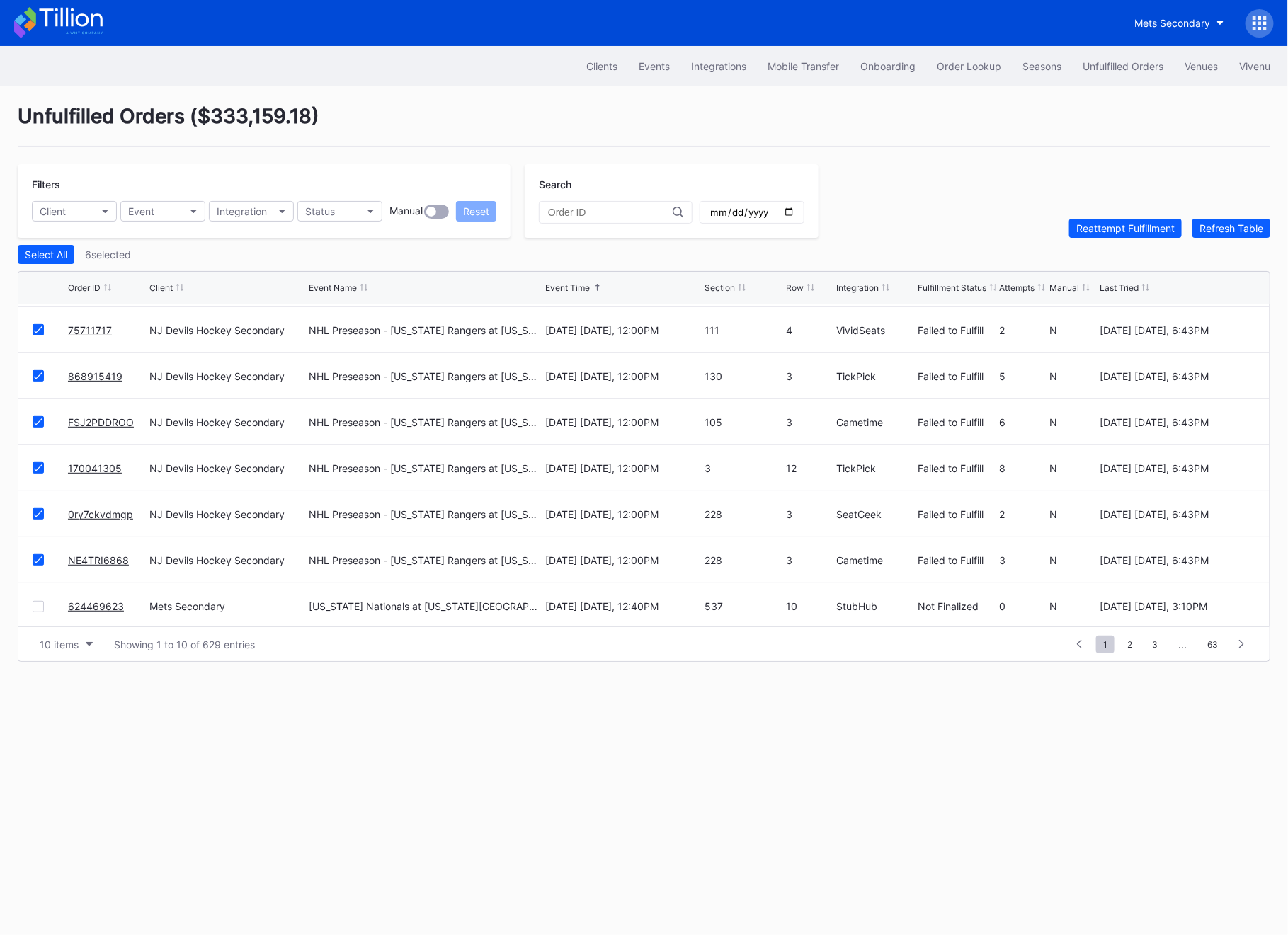
click at [1217, 239] on div "Unfulfilled Orders ( $333,159.18 ) Filters Client Event Integration Status Manu…" at bounding box center [644, 383] width 1288 height 593
click at [1158, 231] on div "Reattempt Fulfillment" at bounding box center [1126, 228] width 99 height 12
click at [575, 201] on div at bounding box center [616, 212] width 154 height 23
click at [578, 212] on input "text" at bounding box center [610, 212] width 124 height 11
paste input "170041305"
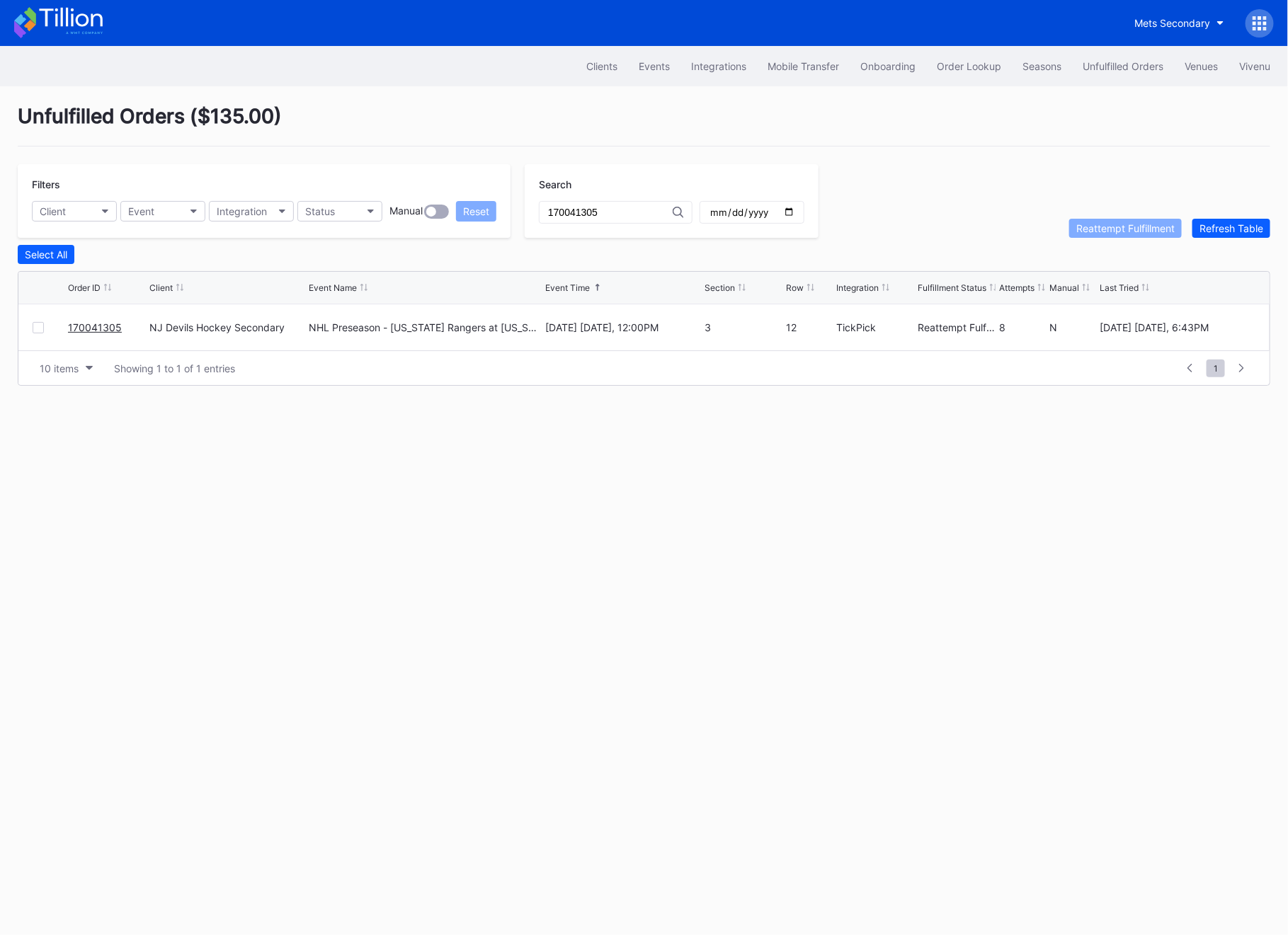
scroll to position [0, 0]
click at [580, 221] on div "170041305" at bounding box center [616, 212] width 154 height 23
click at [571, 206] on div "170041305" at bounding box center [616, 212] width 154 height 23
click at [572, 216] on input "170041305" at bounding box center [610, 212] width 124 height 11
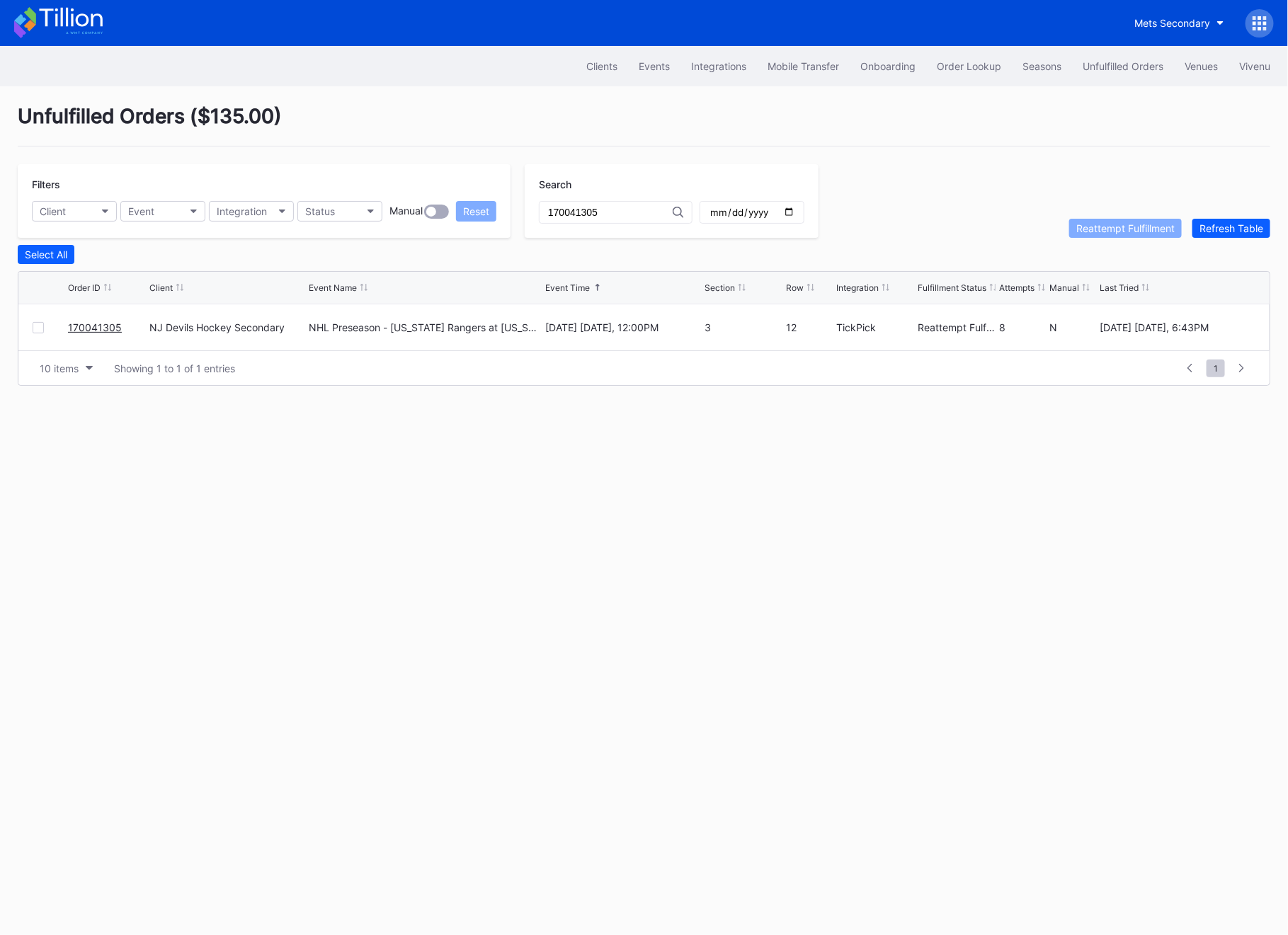
click at [572, 216] on input "170041305" at bounding box center [610, 212] width 124 height 11
paste input "FSJ2PDDROO"
type input "FSJ2PDDROO"
click at [1239, 225] on div "Refresh Table" at bounding box center [1231, 228] width 64 height 12
click at [1248, 223] on div "Refresh Table" at bounding box center [1231, 228] width 64 height 12
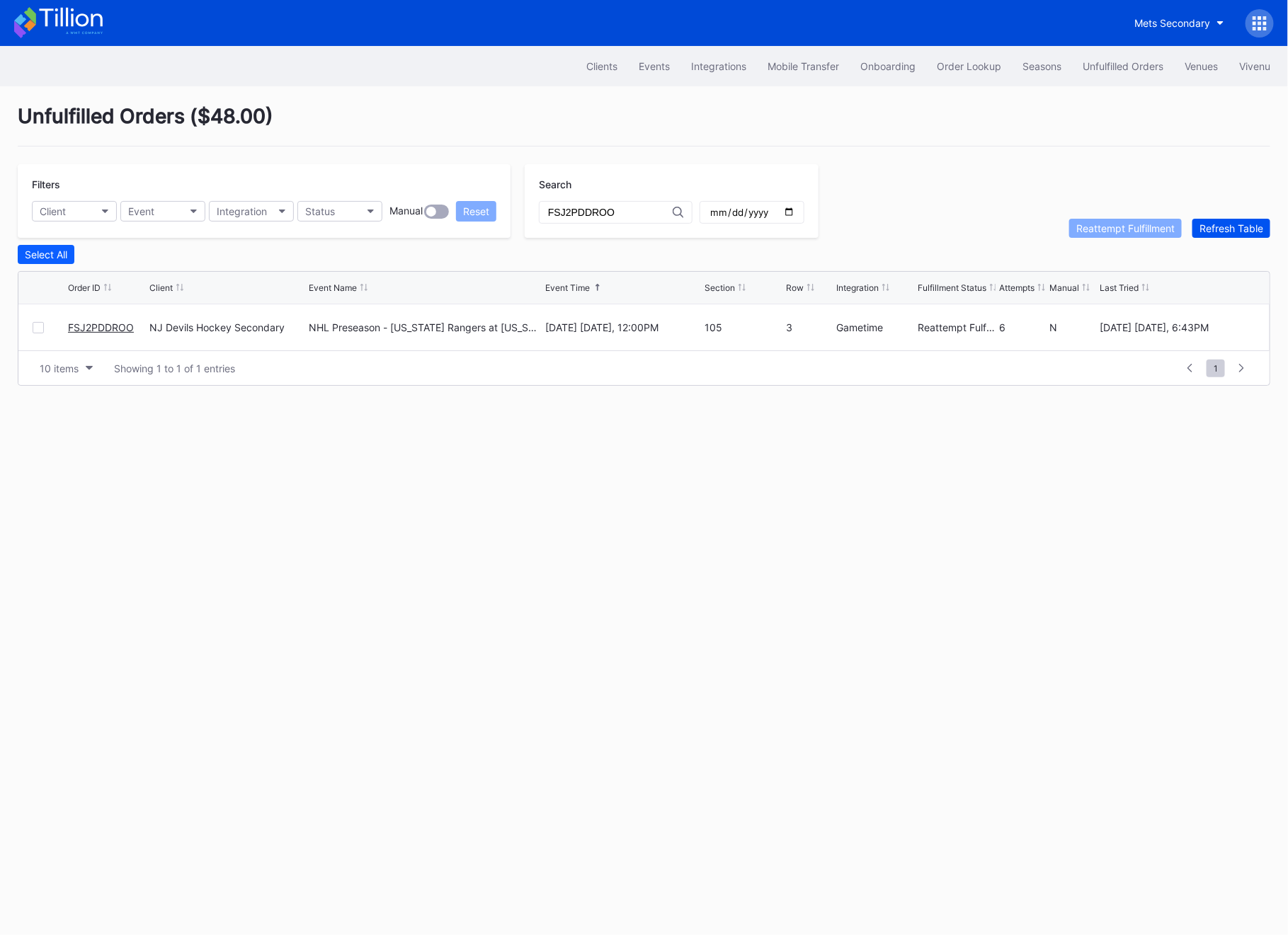
click at [1248, 223] on div "Refresh Table" at bounding box center [1231, 228] width 64 height 12
click at [967, 64] on div "Order Lookup" at bounding box center [969, 66] width 64 height 12
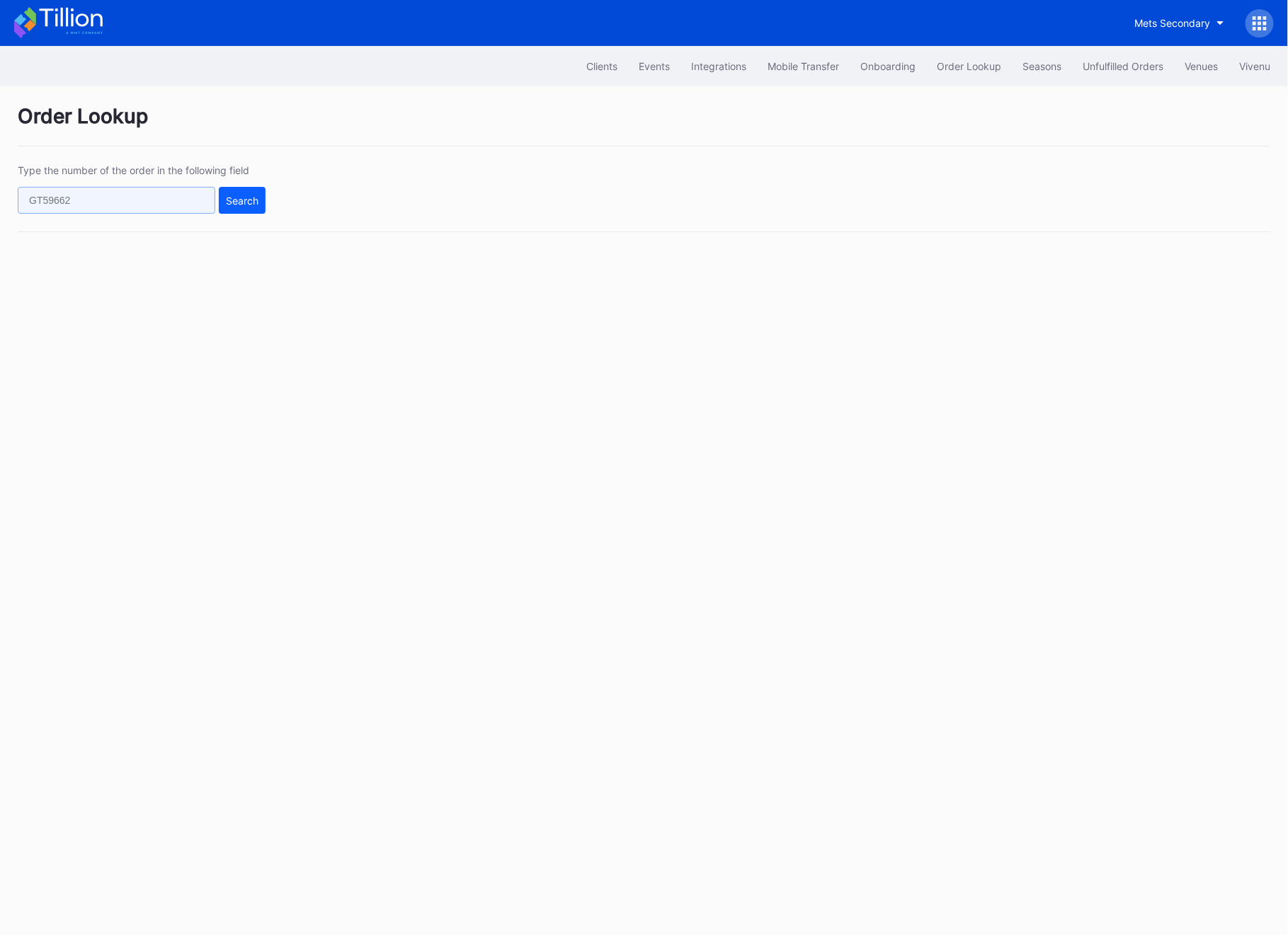
click at [186, 198] on input "text" at bounding box center [116, 200] width 198 height 27
paste input "624494784"
type input "624494784"
click at [241, 202] on div "Search" at bounding box center [242, 200] width 33 height 12
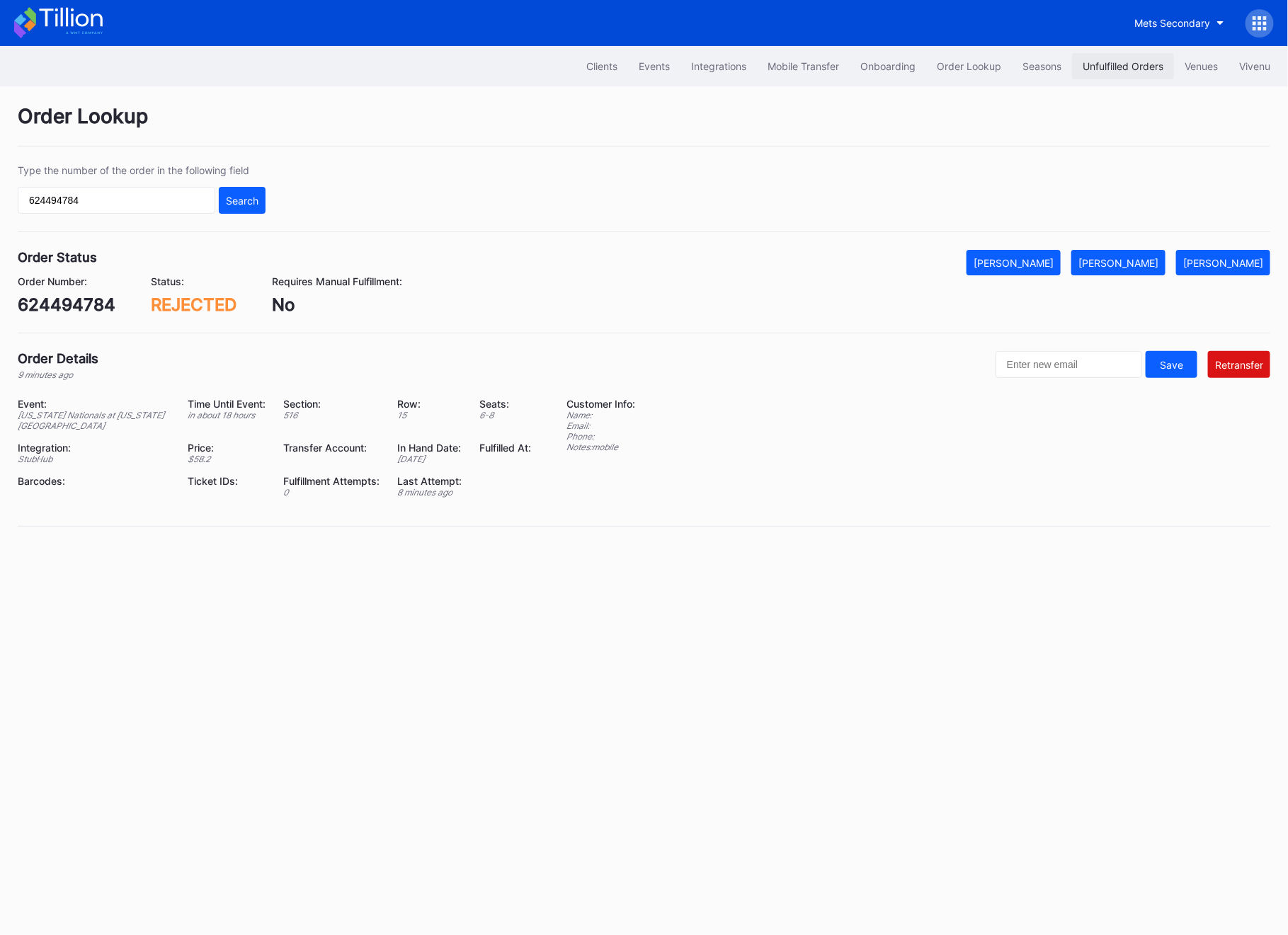
click at [1089, 67] on div "Unfulfilled Orders" at bounding box center [1123, 66] width 80 height 12
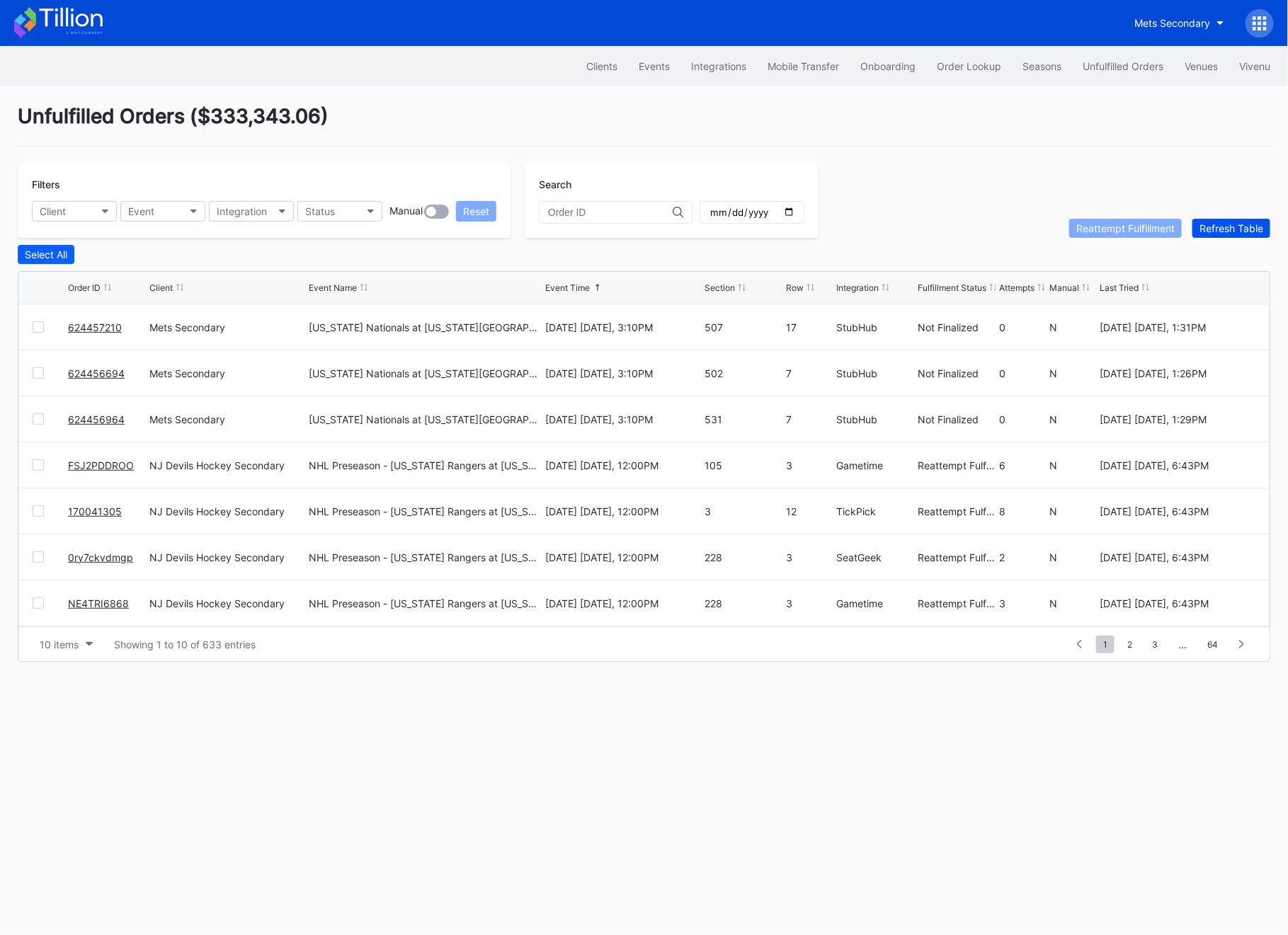
click at [1221, 219] on button "Refresh Table" at bounding box center [1232, 228] width 78 height 19
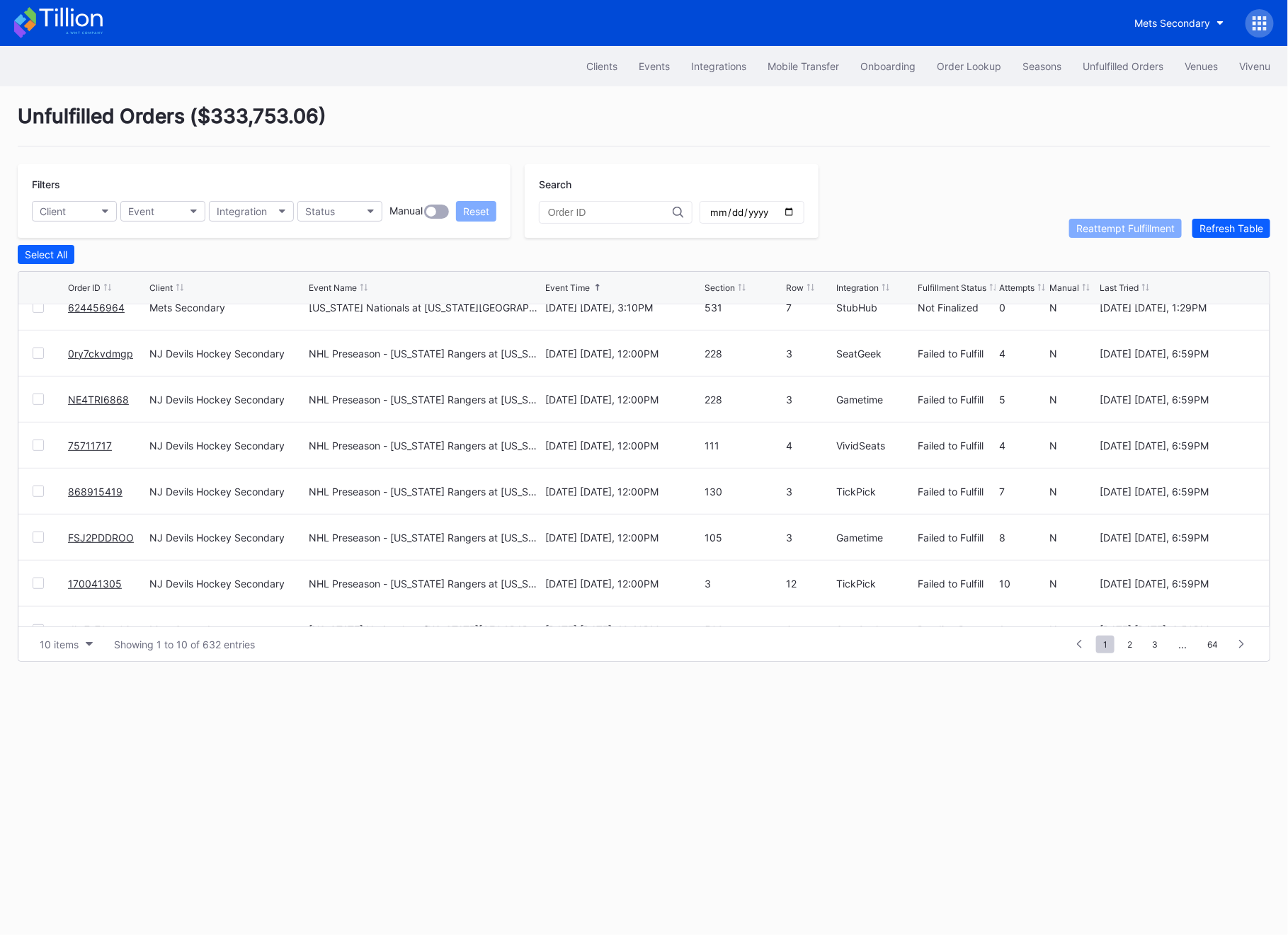
scroll to position [110, 0]
click at [62, 211] on div "Client" at bounding box center [53, 211] width 26 height 12
type input "nj"
click at [148, 267] on div "NJ Devils Hockey Secondary" at bounding box center [115, 274] width 165 height 26
